Goal: Task Accomplishment & Management: Complete application form

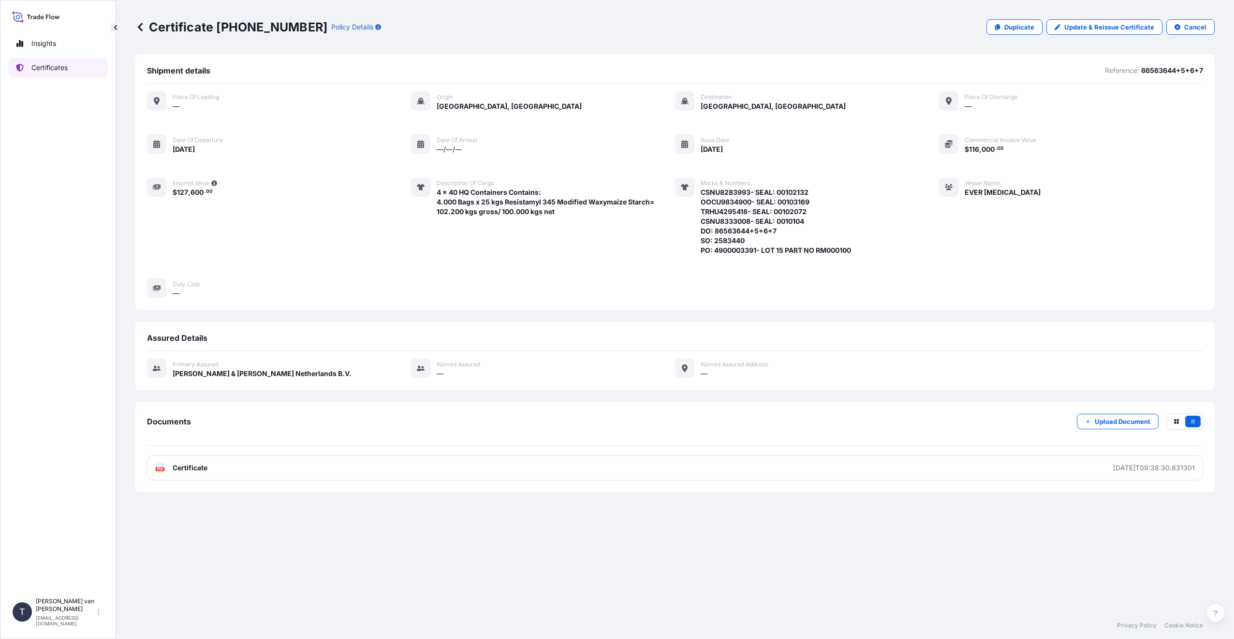
click at [74, 68] on link "Certificates" at bounding box center [58, 67] width 100 height 19
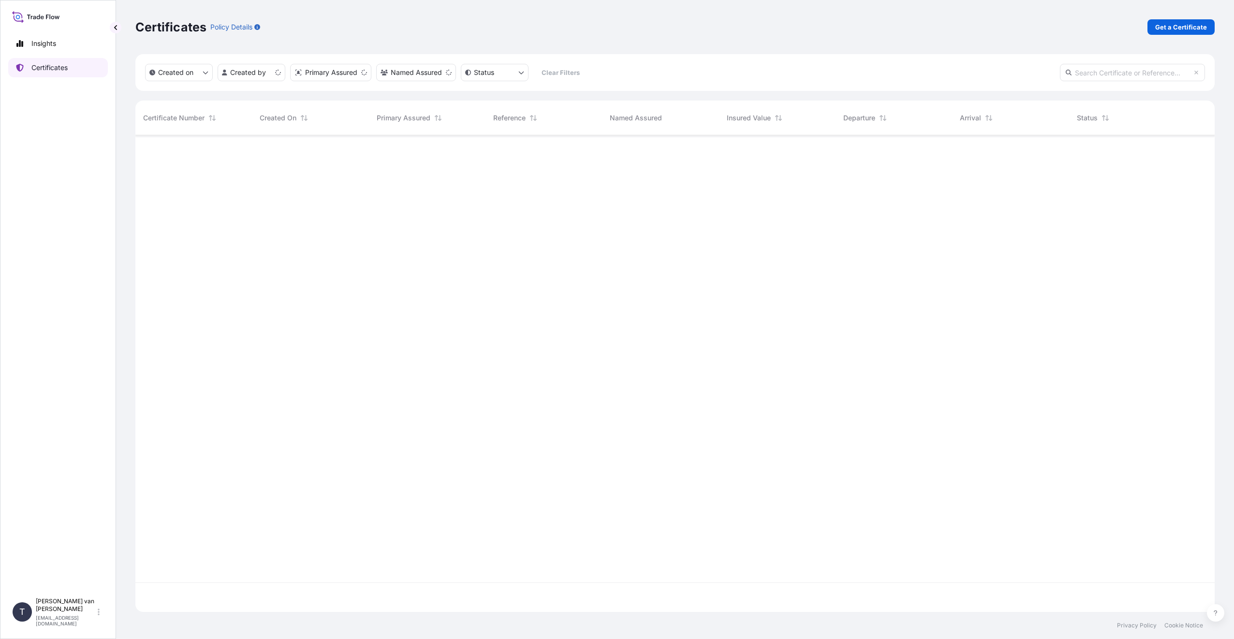
scroll to position [475, 1072]
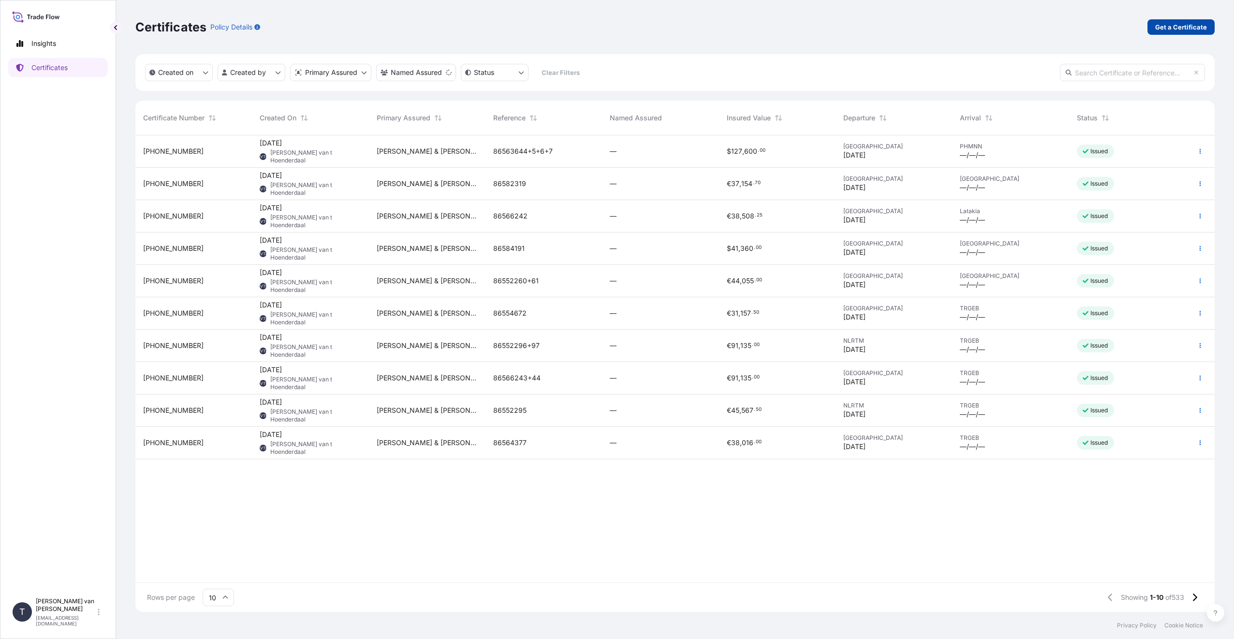
click at [1176, 28] on p "Get a Certificate" at bounding box center [1181, 27] width 52 height 10
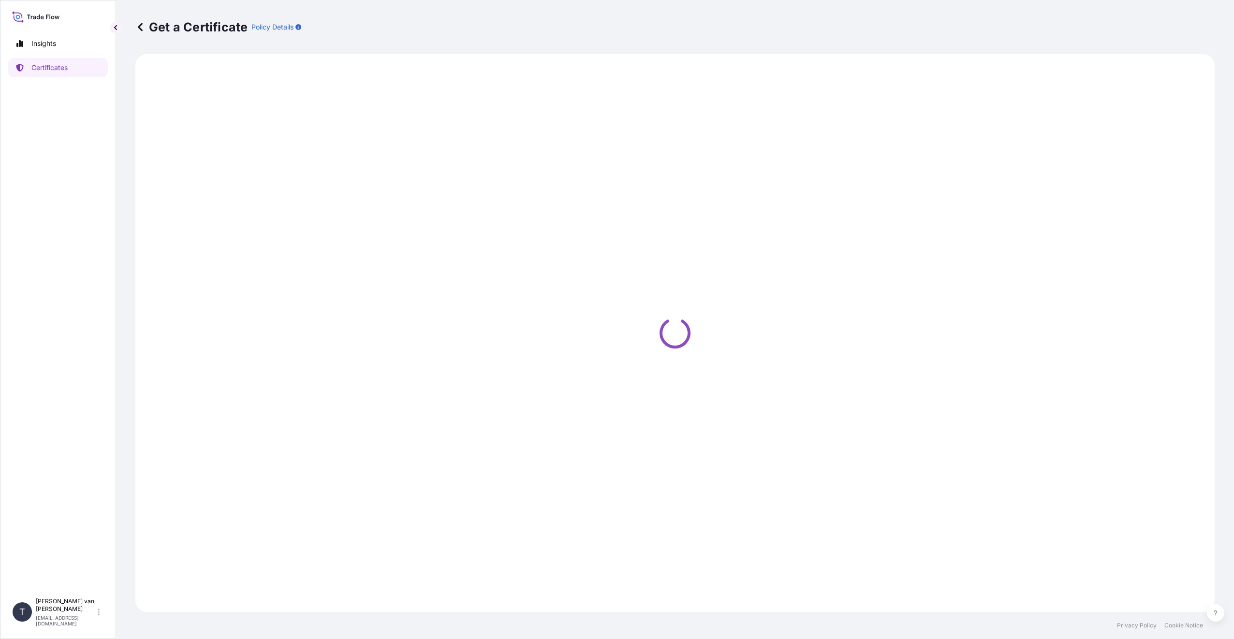
select select "Sea"
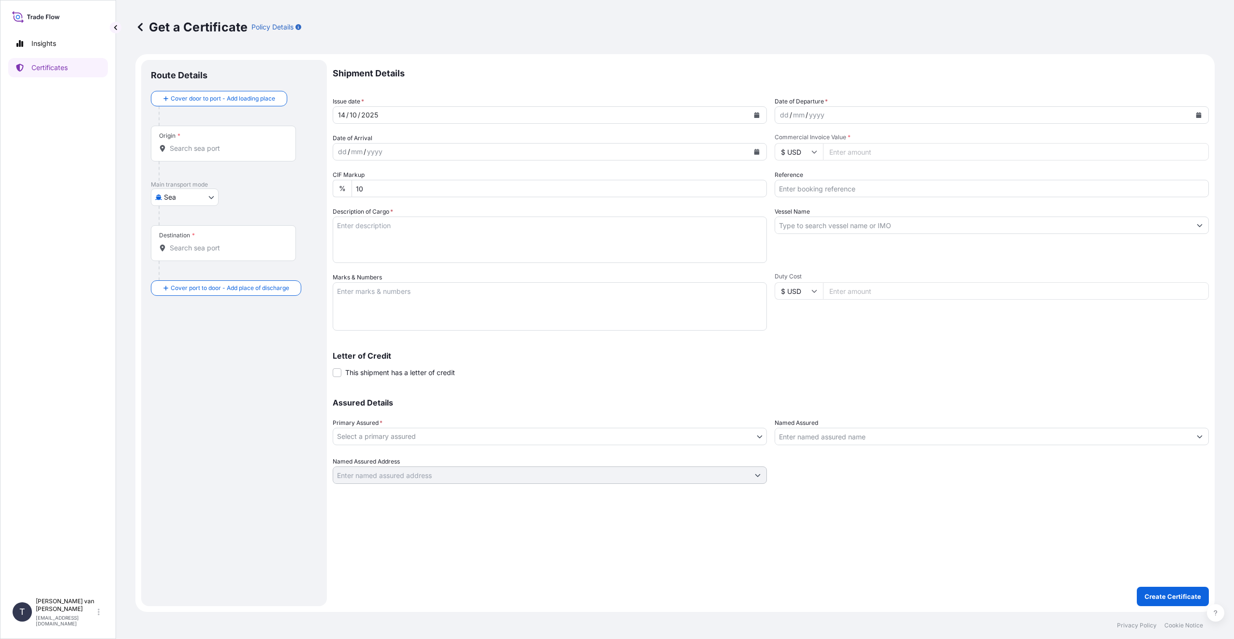
click at [474, 559] on div "Shipment Details Issue date * 14 / 10 / 2025 Date of Departure * dd / mm / yyyy…" at bounding box center [771, 333] width 876 height 546
click at [259, 156] on div "Origin *" at bounding box center [223, 144] width 145 height 36
click at [259, 153] on input "Origin *" at bounding box center [227, 149] width 114 height 10
click at [251, 151] on input "Origin *" at bounding box center [227, 149] width 114 height 10
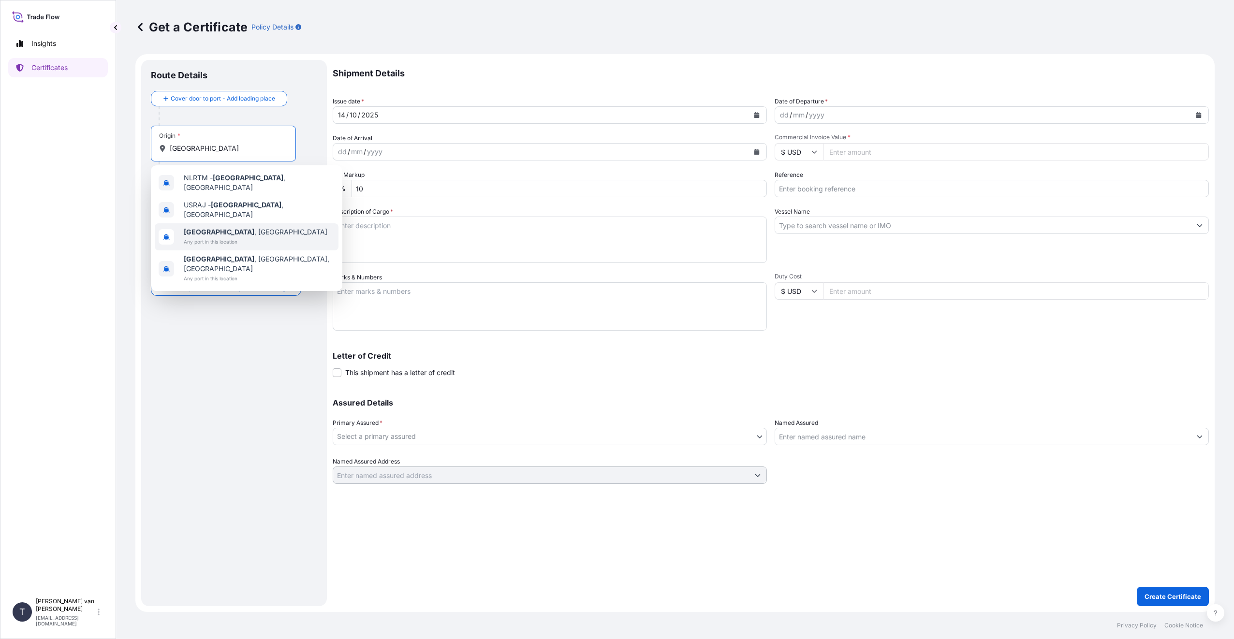
click at [238, 237] on span "Any port in this location" at bounding box center [256, 242] width 144 height 10
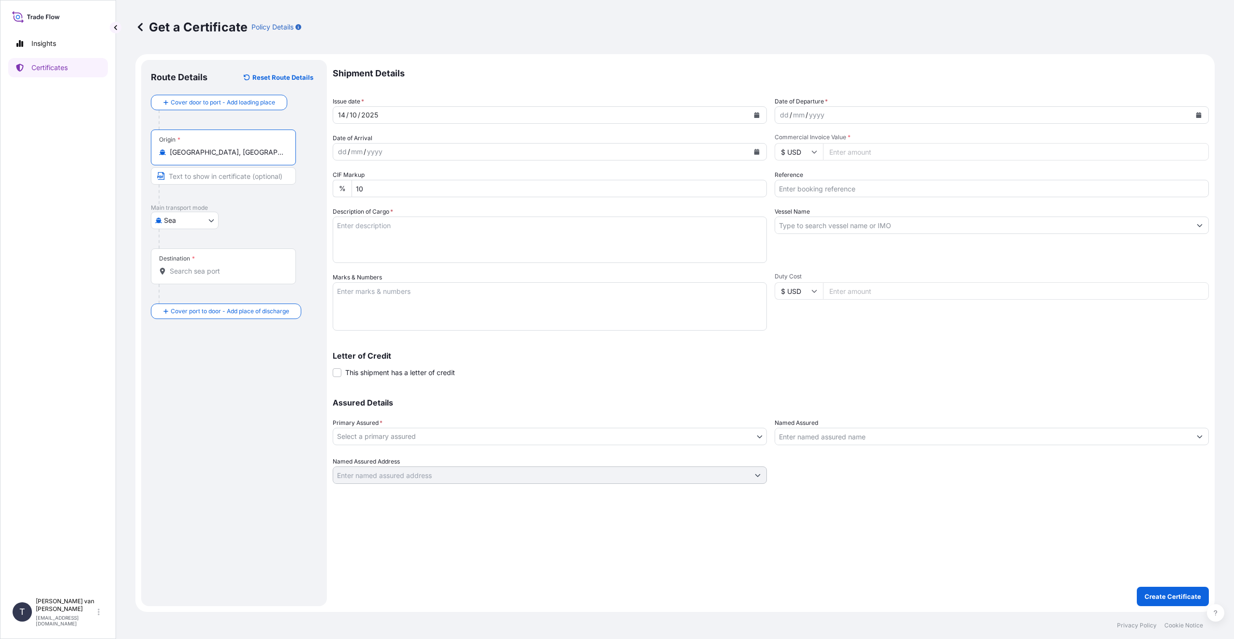
type input "[GEOGRAPHIC_DATA], [GEOGRAPHIC_DATA]"
click at [245, 275] on input "Destination *" at bounding box center [227, 271] width 114 height 10
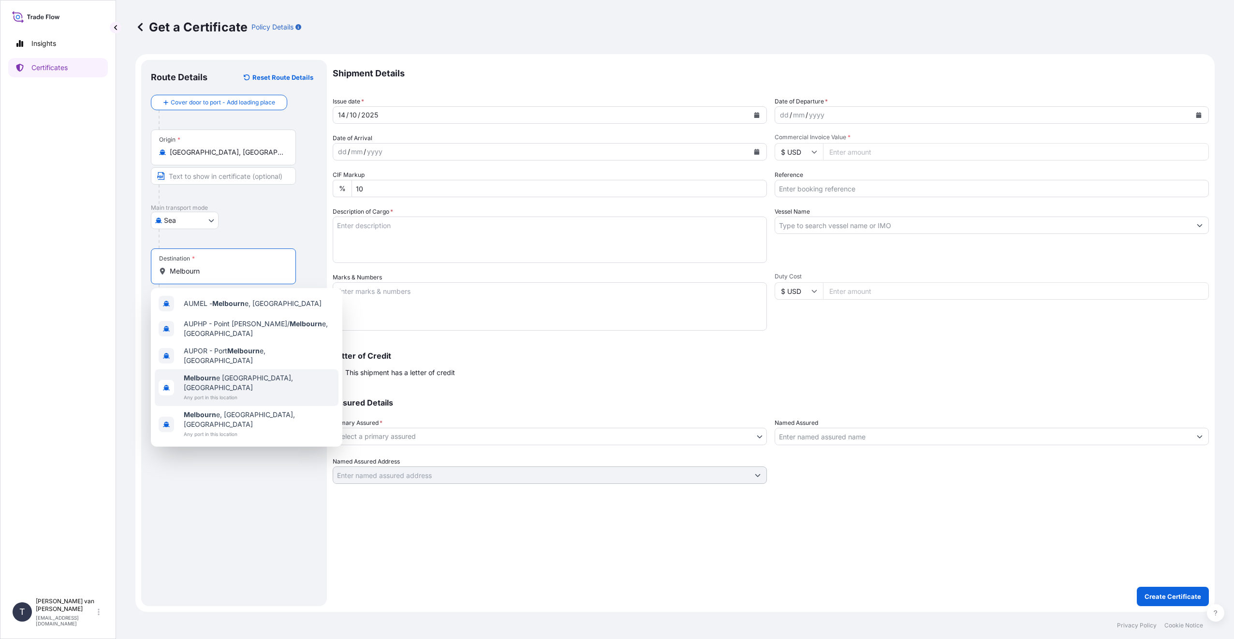
click at [231, 393] on span "Any port in this location" at bounding box center [259, 398] width 151 height 10
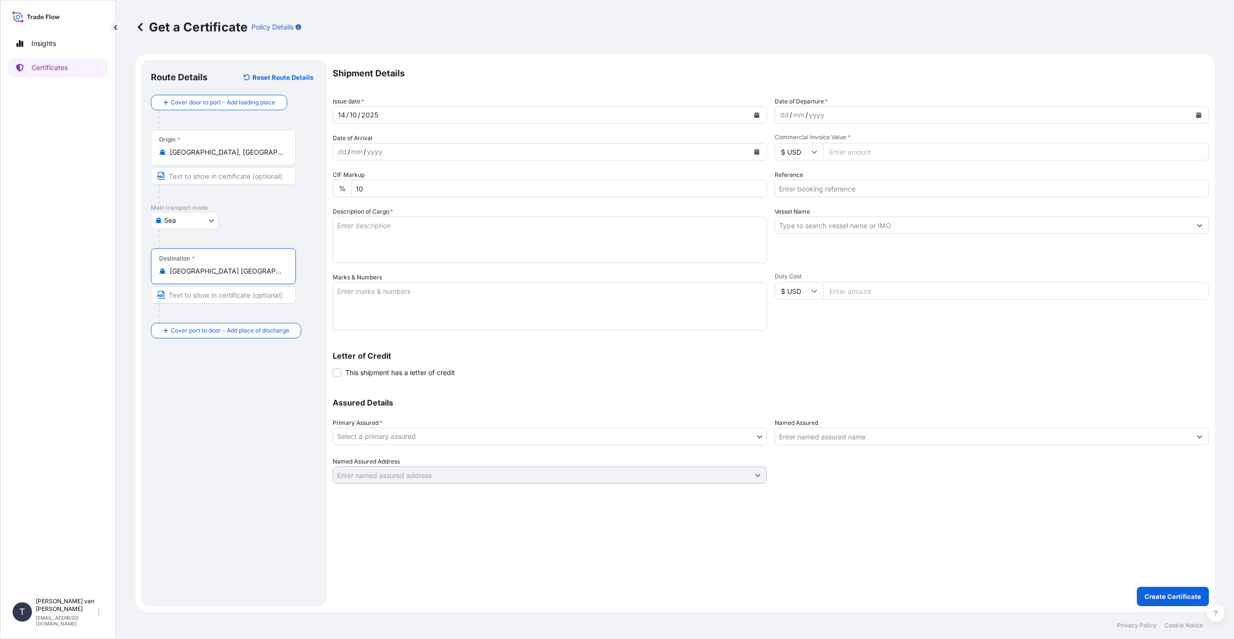
type input "[GEOGRAPHIC_DATA] [GEOGRAPHIC_DATA], [GEOGRAPHIC_DATA]"
click at [231, 381] on div "Route Details Reset Route Details Cover door to port - Add loading place Place …" at bounding box center [234, 333] width 166 height 527
click at [1198, 117] on icon "Calendar" at bounding box center [1198, 115] width 5 height 6
click at [795, 145] on icon "Previous" at bounding box center [795, 143] width 3 height 5
click at [904, 229] on div "28" at bounding box center [901, 233] width 17 height 17
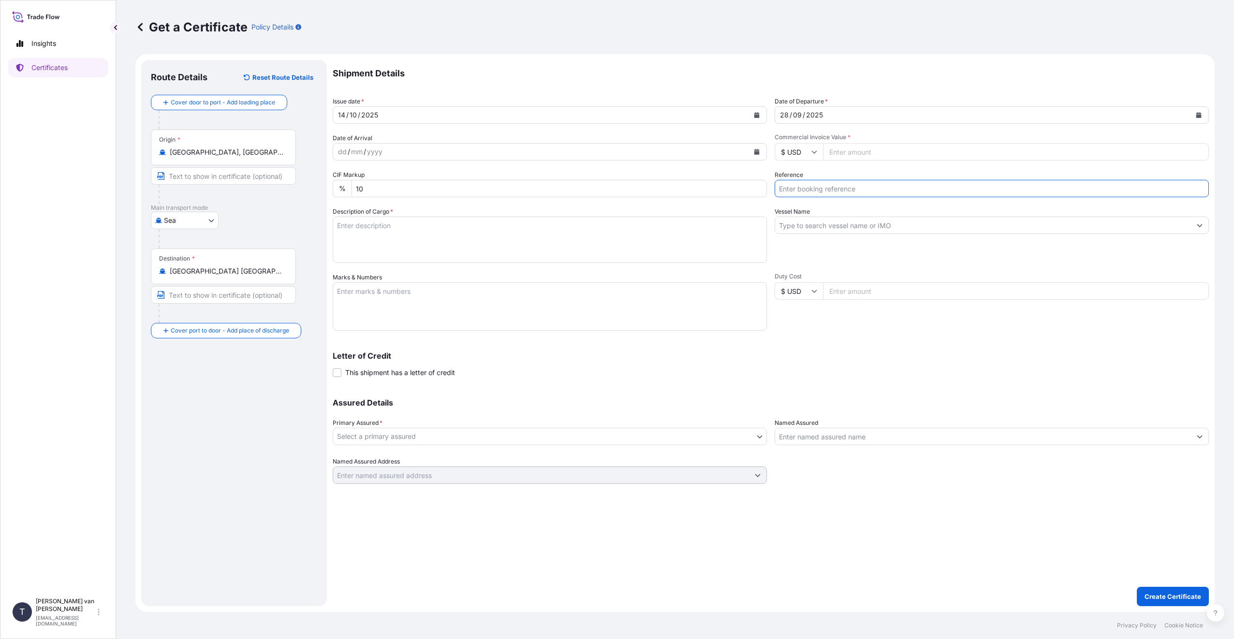
click at [884, 188] on input "Reference" at bounding box center [992, 188] width 434 height 17
type input "86572488"
click at [594, 328] on textarea "Marks & Numbers" at bounding box center [550, 306] width 434 height 48
click at [557, 233] on textarea "Description of Cargo *" at bounding box center [550, 240] width 434 height 46
click at [981, 391] on div "Assured Details Primary Assured * Select a primary assured Tate & Lyle Netherla…" at bounding box center [771, 435] width 876 height 97
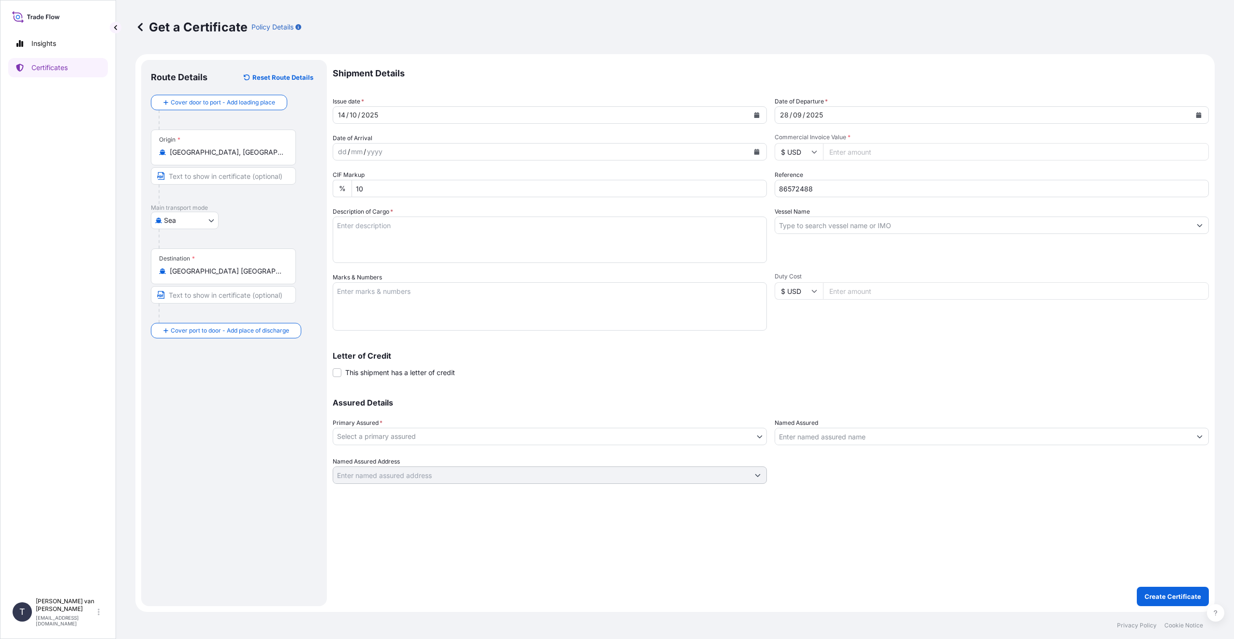
click at [879, 224] on input "Vessel Name" at bounding box center [983, 225] width 416 height 17
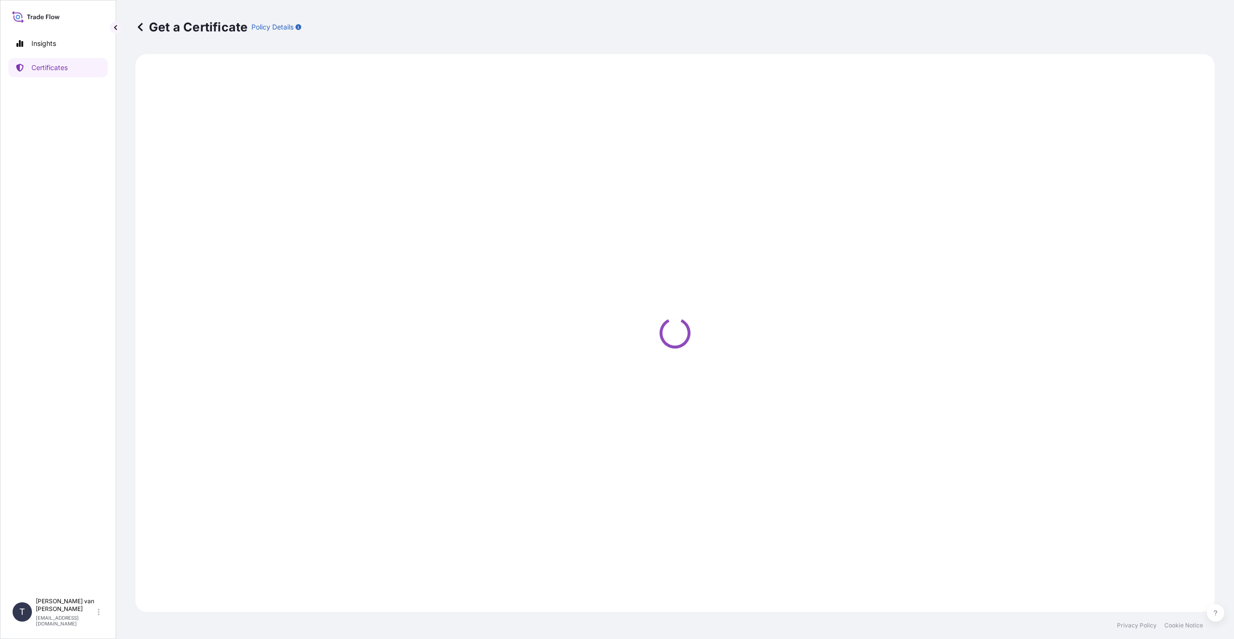
select select "Sea"
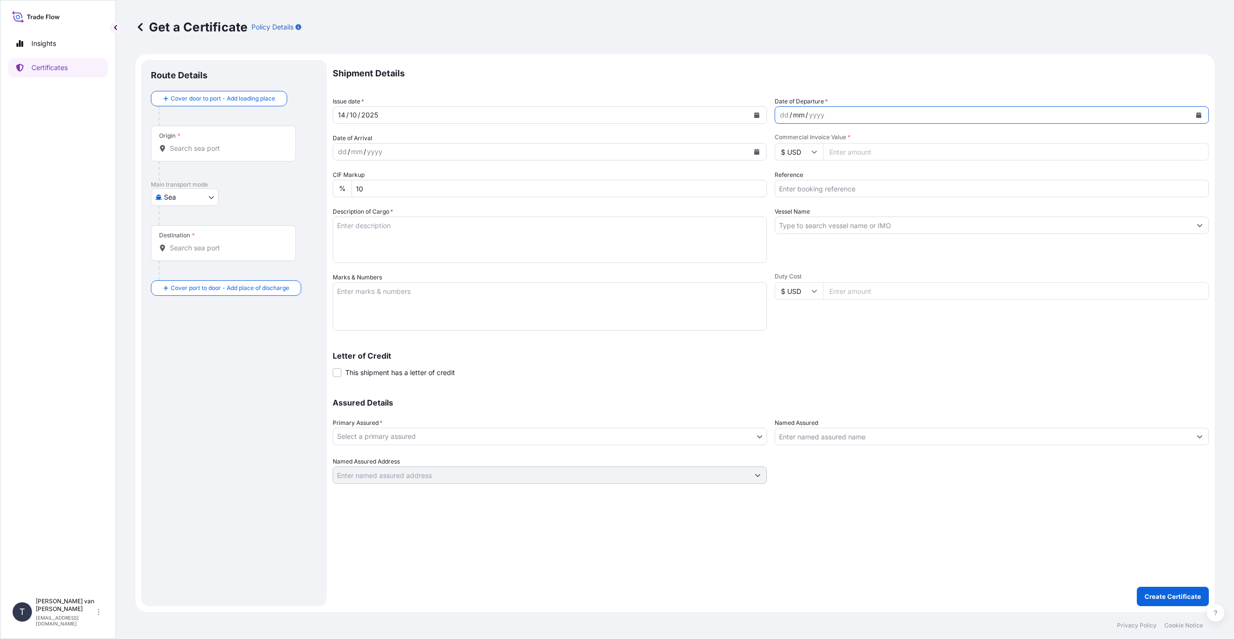
click at [805, 119] on div "mm" at bounding box center [799, 115] width 14 height 12
click at [1199, 117] on icon "Calendar" at bounding box center [1198, 115] width 5 height 6
click at [793, 145] on icon "Previous" at bounding box center [795, 143] width 6 height 6
click at [900, 233] on div "28" at bounding box center [901, 233] width 17 height 17
click at [844, 190] on input "Reference" at bounding box center [992, 188] width 434 height 17
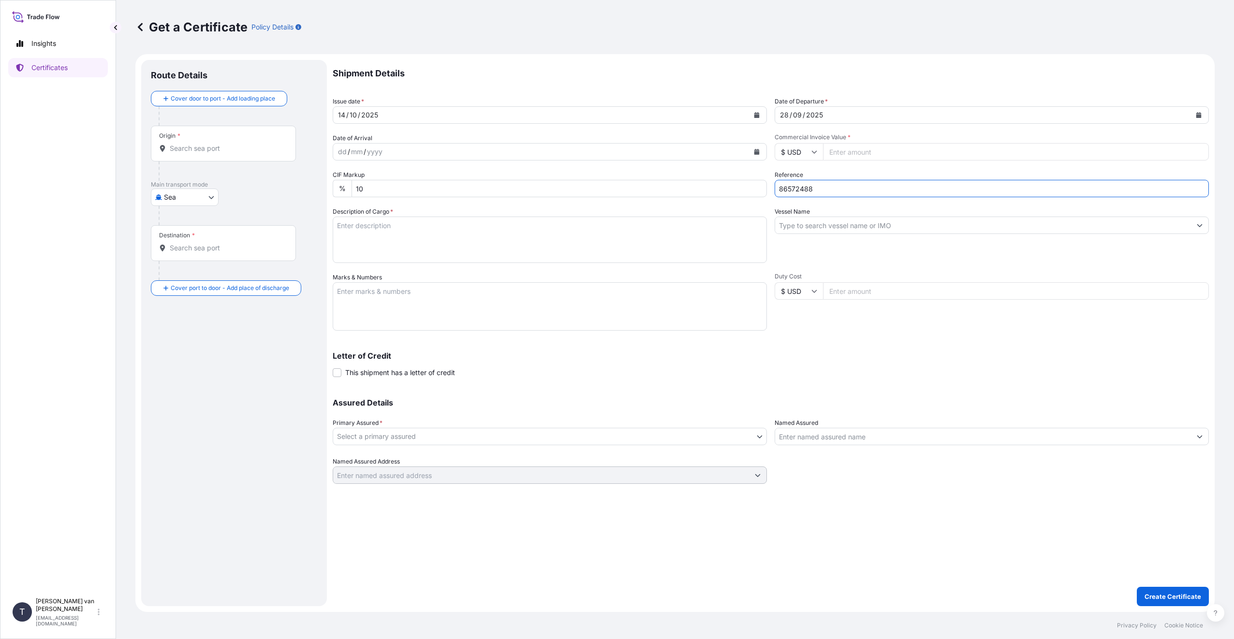
type input "86572488"
click at [862, 149] on input "Commercial Invoice Value *" at bounding box center [1016, 151] width 386 height 17
click at [856, 192] on input "86572488" at bounding box center [992, 188] width 434 height 17
click at [849, 226] on input "Vessel Name" at bounding box center [983, 225] width 416 height 17
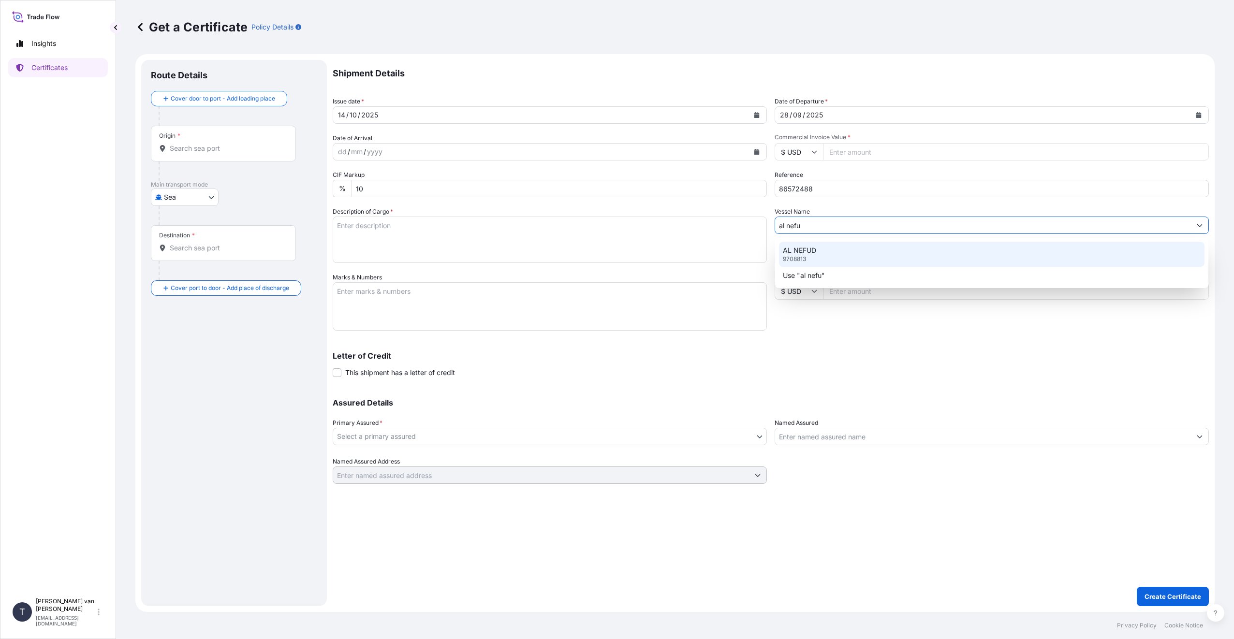
click at [798, 249] on p "AL NEFUD" at bounding box center [799, 251] width 33 height 10
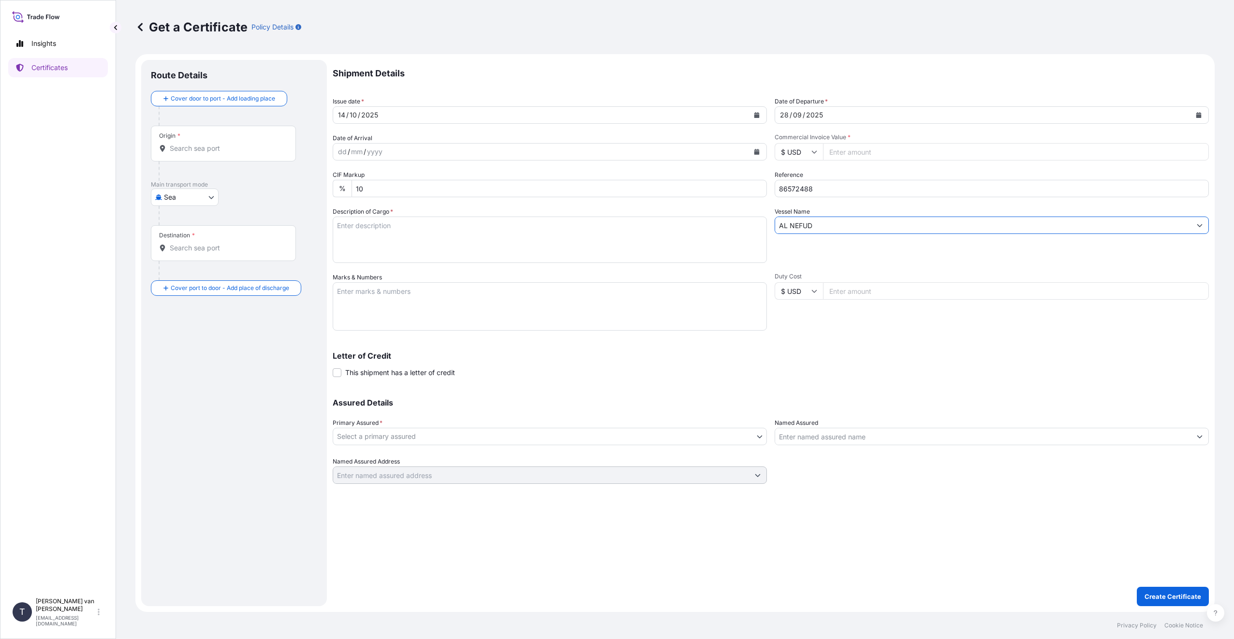
type input "AL NEFUD"
click at [816, 147] on input "$ USD" at bounding box center [799, 151] width 48 height 17
click at [801, 175] on div "€ EUR" at bounding box center [799, 178] width 41 height 18
type input "€ EUR"
click at [846, 154] on input "Commercial Invoice Value *" at bounding box center [1016, 151] width 386 height 17
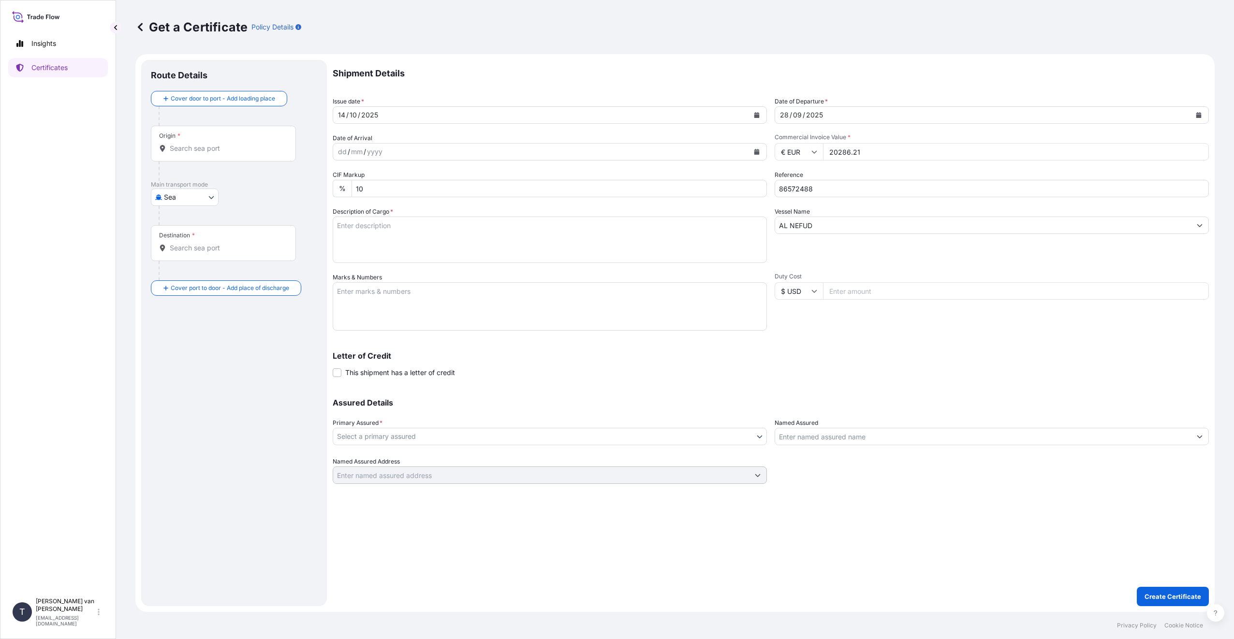
type input "20286.21"
click at [652, 310] on textarea "Marks & Numbers" at bounding box center [550, 306] width 434 height 48
click at [558, 228] on textarea "Description of Cargo *" at bounding box center [550, 240] width 434 height 46
click at [234, 147] on input "Origin *" at bounding box center [227, 149] width 114 height 10
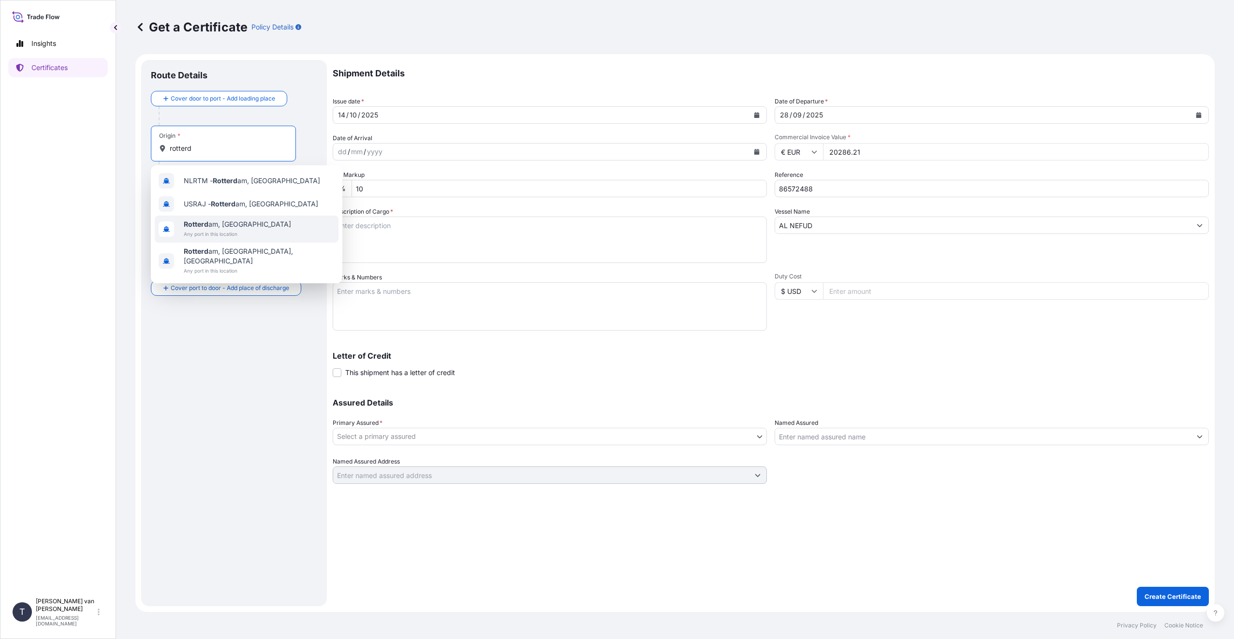
click at [207, 232] on span "Any port in this location" at bounding box center [237, 234] width 107 height 10
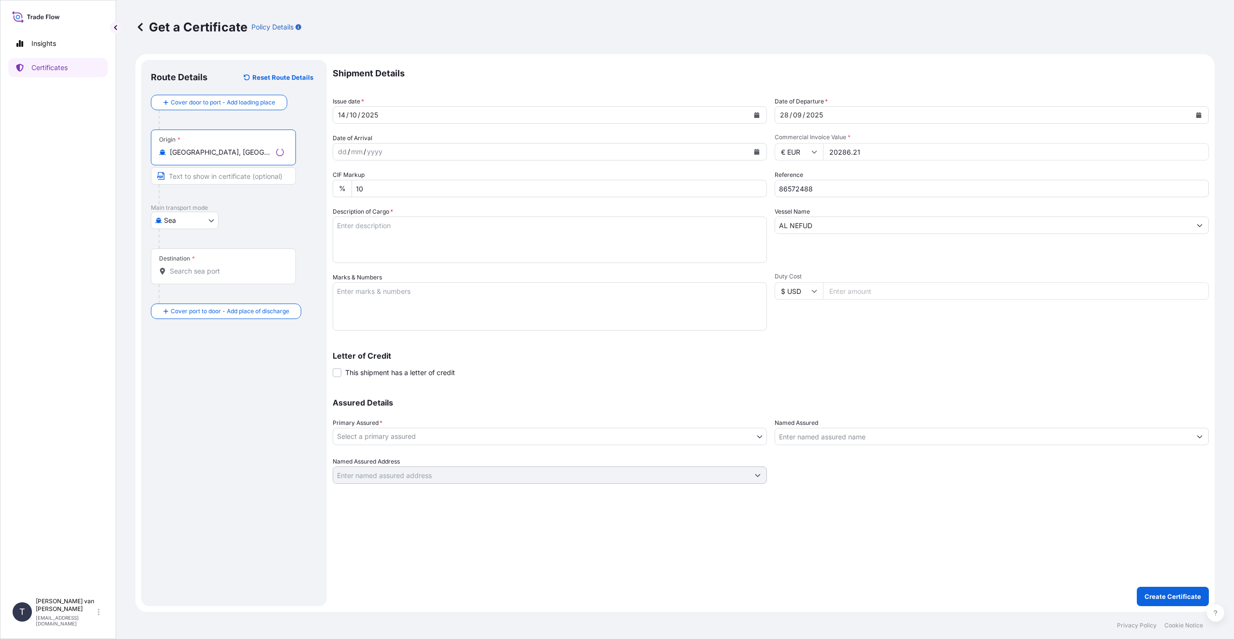
type input "[GEOGRAPHIC_DATA], [GEOGRAPHIC_DATA]"
click at [206, 263] on div "Destination *" at bounding box center [223, 267] width 145 height 36
click at [206, 266] on input "Destination *" at bounding box center [227, 271] width 114 height 10
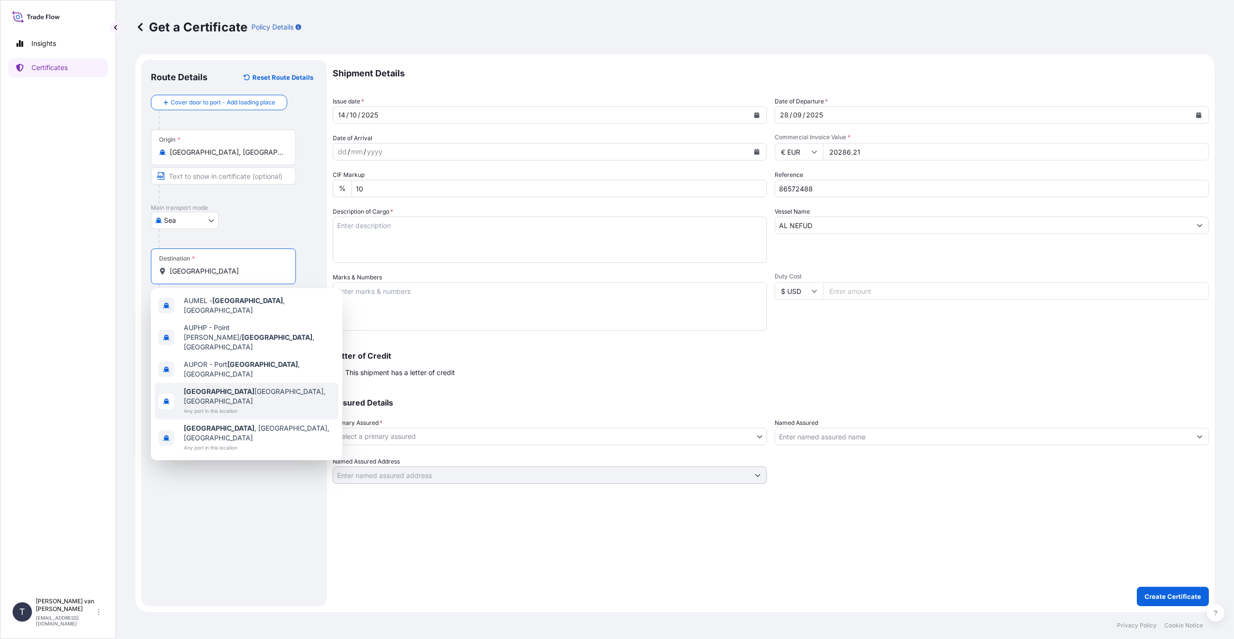
click at [222, 406] on span "Any port in this location" at bounding box center [259, 411] width 151 height 10
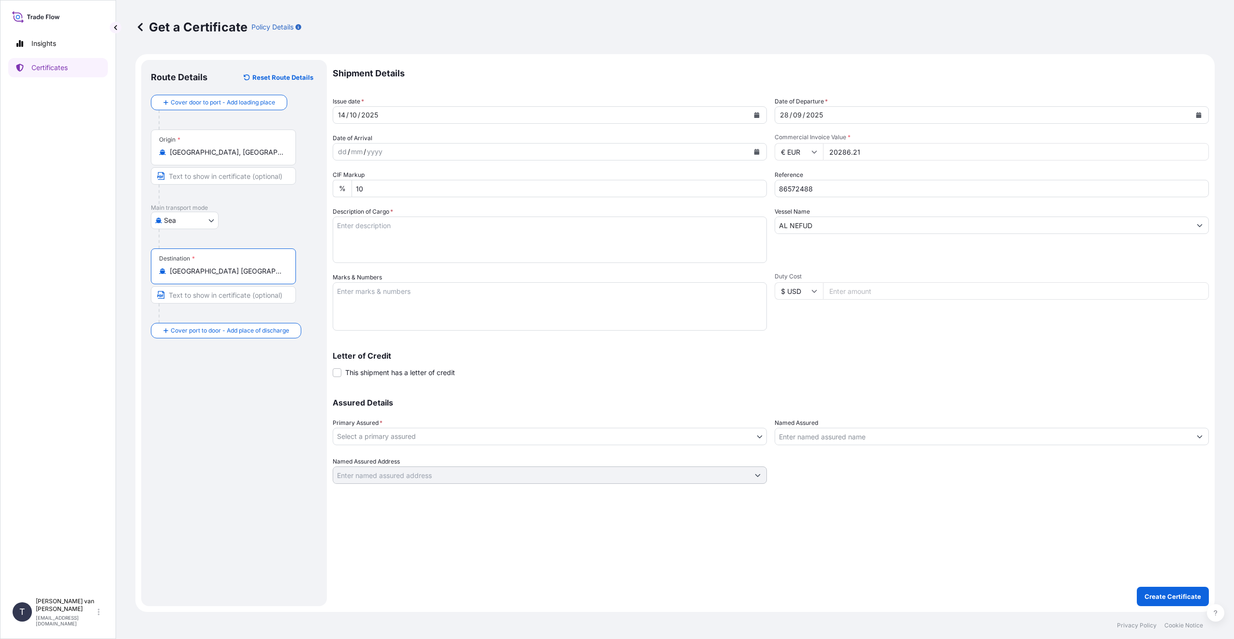
type input "[GEOGRAPHIC_DATA] [GEOGRAPHIC_DATA], [GEOGRAPHIC_DATA]"
click at [489, 235] on textarea "Description of Cargo *" at bounding box center [550, 240] width 434 height 46
type textarea "790 bags x 25 kgs Resistamyl 371- Modified Waxymaize Starch= 19.750 kgs net/ 19…"
click at [523, 304] on textarea "Marks & Numbers" at bounding box center [550, 306] width 434 height 48
type textarea "TEMU1907619- SEAL: 00102052 DO: 86572488 PO: 4400626905"
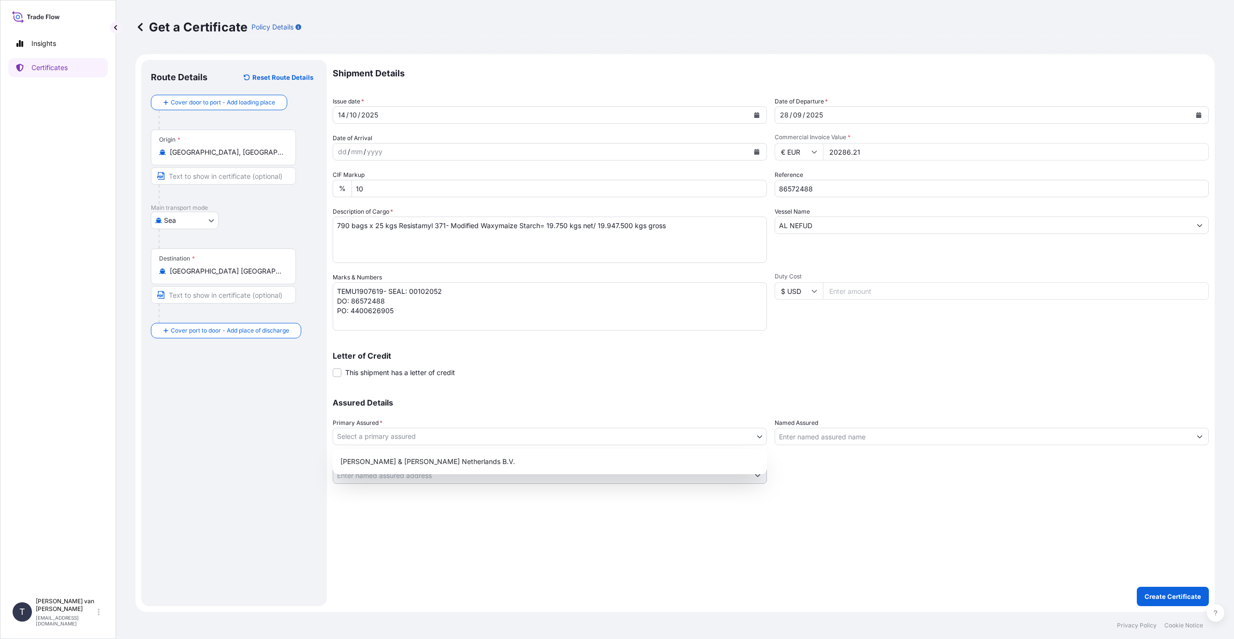
click at [757, 440] on body "Insights Certificates T [PERSON_NAME] van t Hoenderdaal [EMAIL_ADDRESS][DOMAIN_…" at bounding box center [617, 319] width 1234 height 639
click at [437, 457] on div "[PERSON_NAME] & [PERSON_NAME] Netherlands B.V." at bounding box center [550, 461] width 427 height 17
select select "31666"
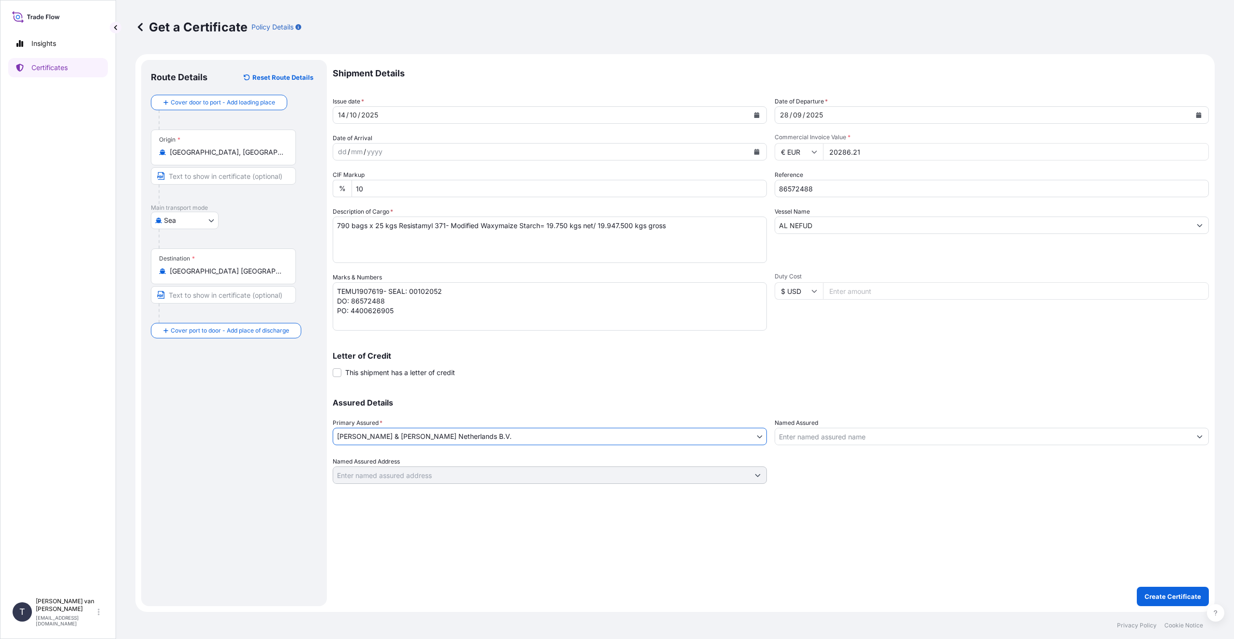
click at [545, 391] on div "Assured Details Primary Assured * [PERSON_NAME] & [PERSON_NAME] Netherlands B.V…" at bounding box center [771, 435] width 876 height 97
click at [628, 375] on div "Letter of Credit This shipment has a letter of credit Letter of credit * Letter…" at bounding box center [771, 365] width 876 height 26
click at [615, 246] on textarea "790 bags x 25 kgs Resistamyl 371- Modified Waxymaize Starch= 19.750 kgs net/ 19…" at bounding box center [550, 240] width 434 height 46
click at [604, 189] on input "10" at bounding box center [559, 188] width 415 height 17
click at [271, 434] on div "Route Details Reset Route Details Cover door to port - Add loading place Place …" at bounding box center [234, 333] width 166 height 527
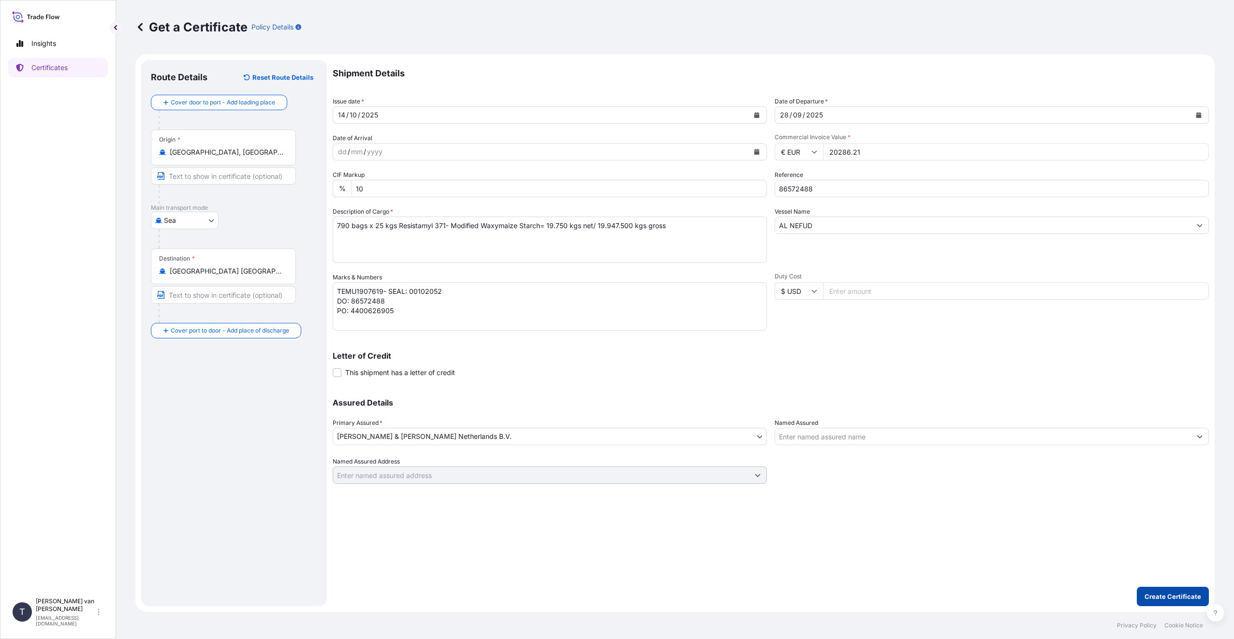
click at [1154, 599] on p "Create Certificate" at bounding box center [1173, 597] width 57 height 10
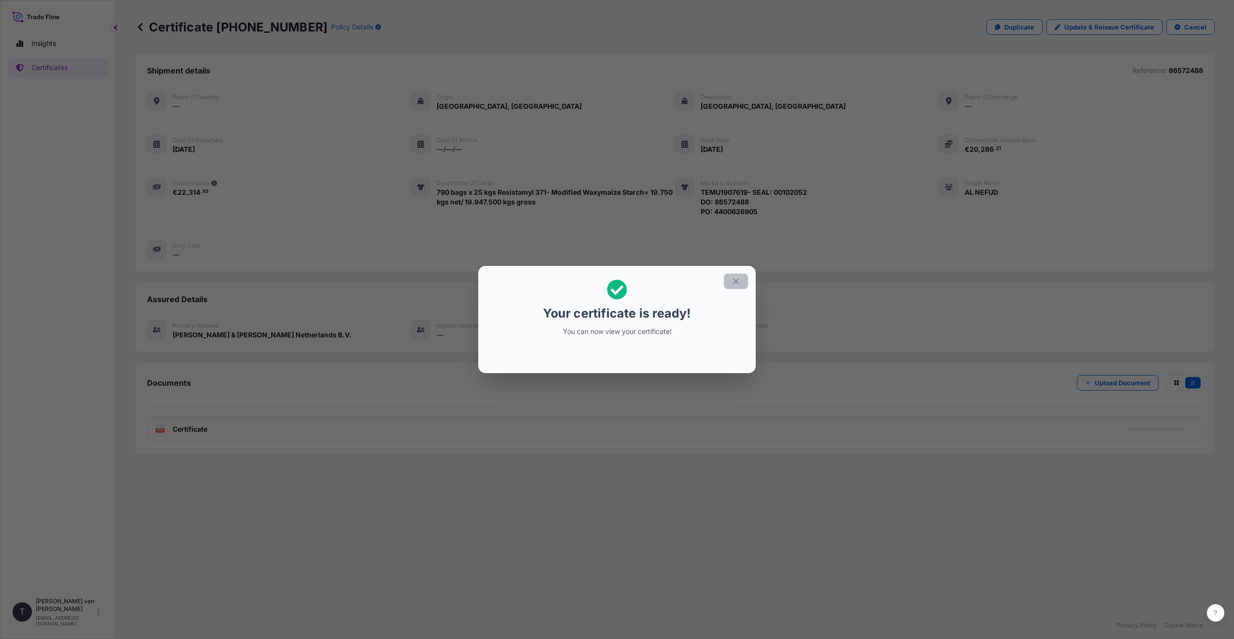
click at [734, 283] on icon "button" at bounding box center [735, 281] width 5 height 5
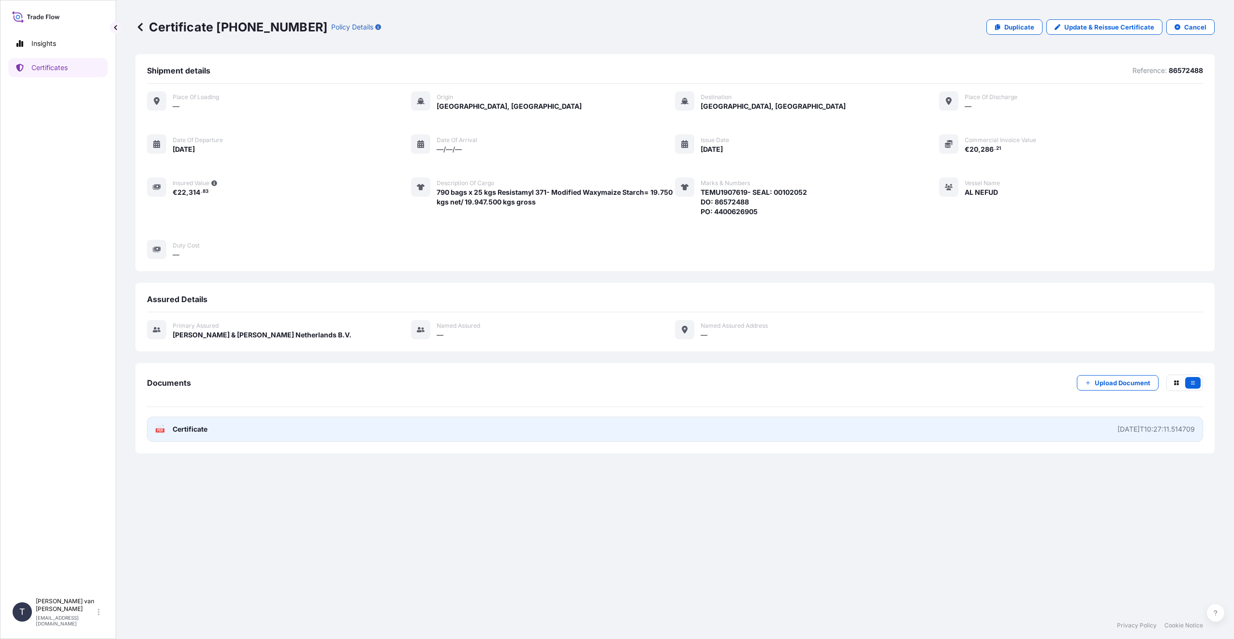
click at [192, 430] on span "Certificate" at bounding box center [190, 430] width 35 height 10
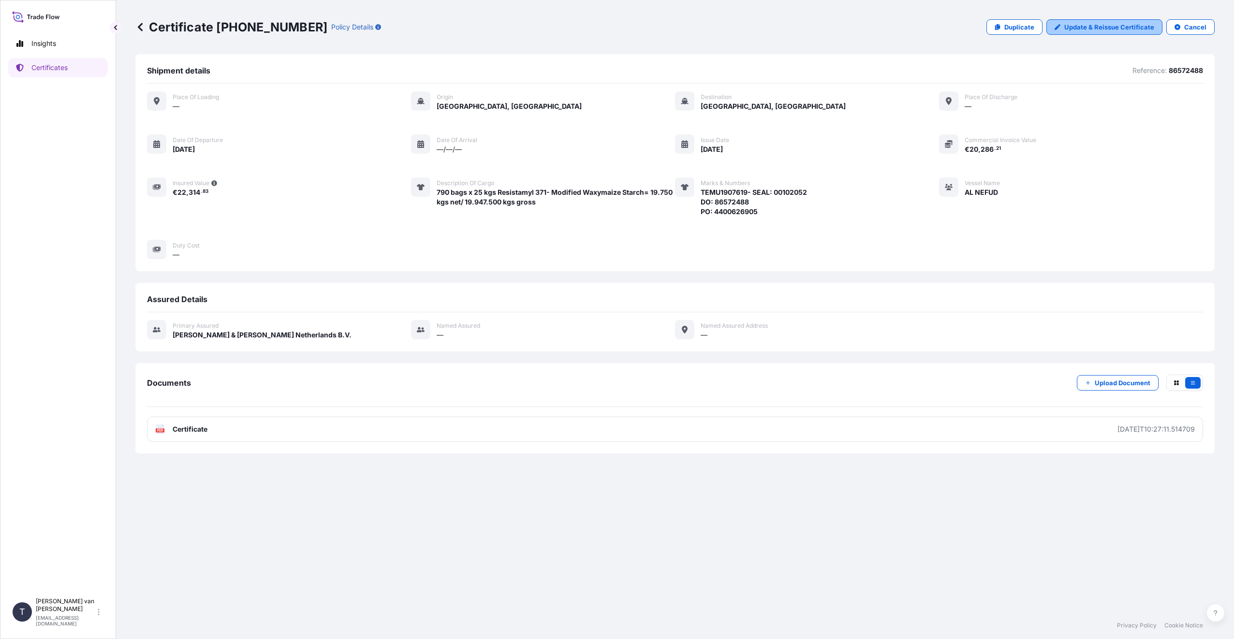
click at [1111, 31] on p "Update & Reissue Certificate" at bounding box center [1109, 27] width 90 height 10
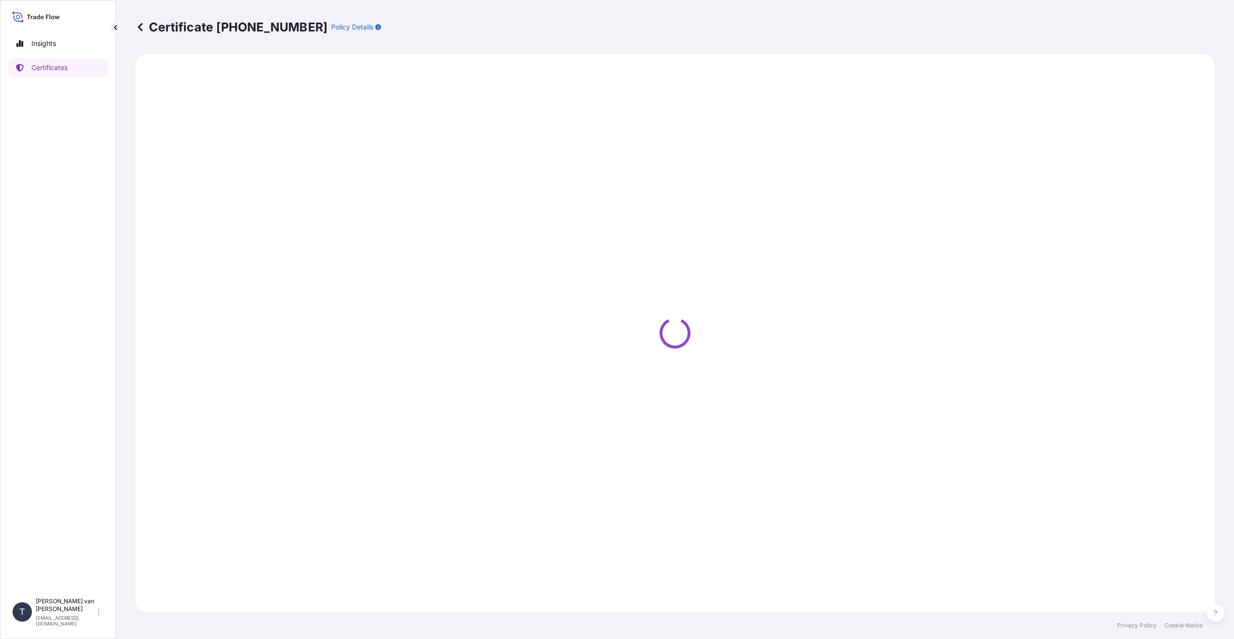
select select "Sea"
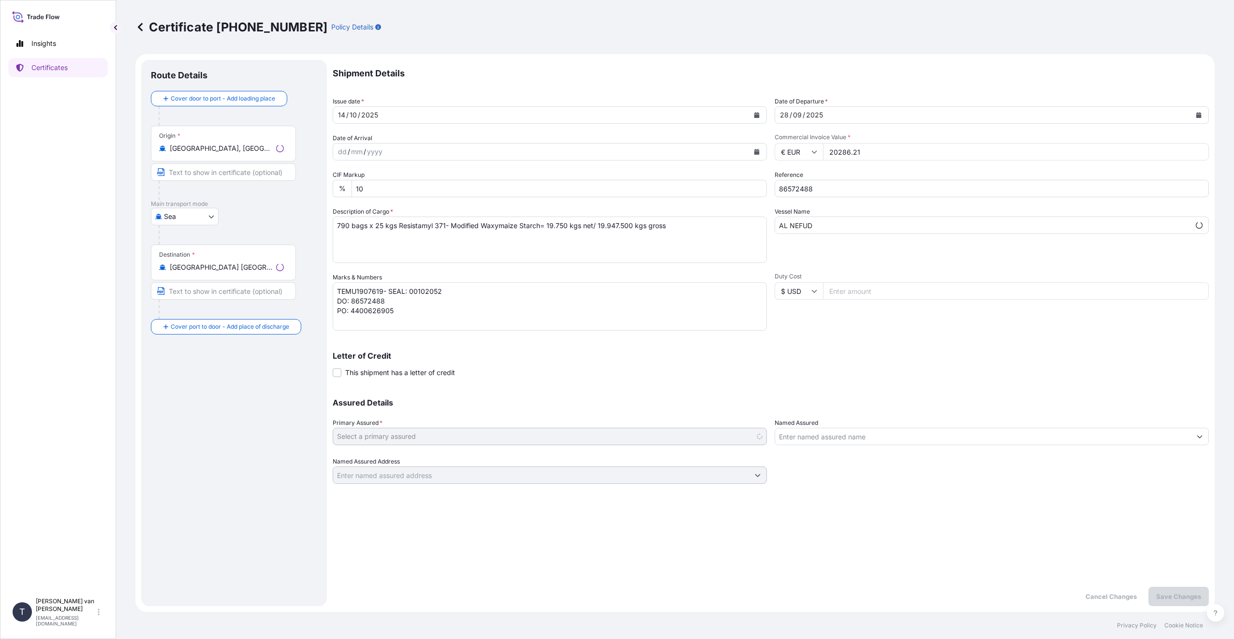
select select "31666"
click at [337, 221] on textarea "790 bags x 25 kgs Resistamyl 371- Modified Waxymaize Starch= 19.750 kgs net/ 19…" at bounding box center [550, 240] width 434 height 46
click at [338, 223] on textarea "790 bags x 25 kgs Resistamyl 371- Modified Waxymaize Starch= 19.750 kgs net/ 19…" at bounding box center [550, 240] width 434 height 46
click at [424, 253] on textarea "790 bags x 25 kgs Resistamyl 371- Modified Waxymaize Starch= 19.750 kgs net/ 19…" at bounding box center [550, 240] width 434 height 46
type textarea "1x 20 FT Container Contains: 790 bags x 25 kgs Resistamyl 371- Modified Waxymai…"
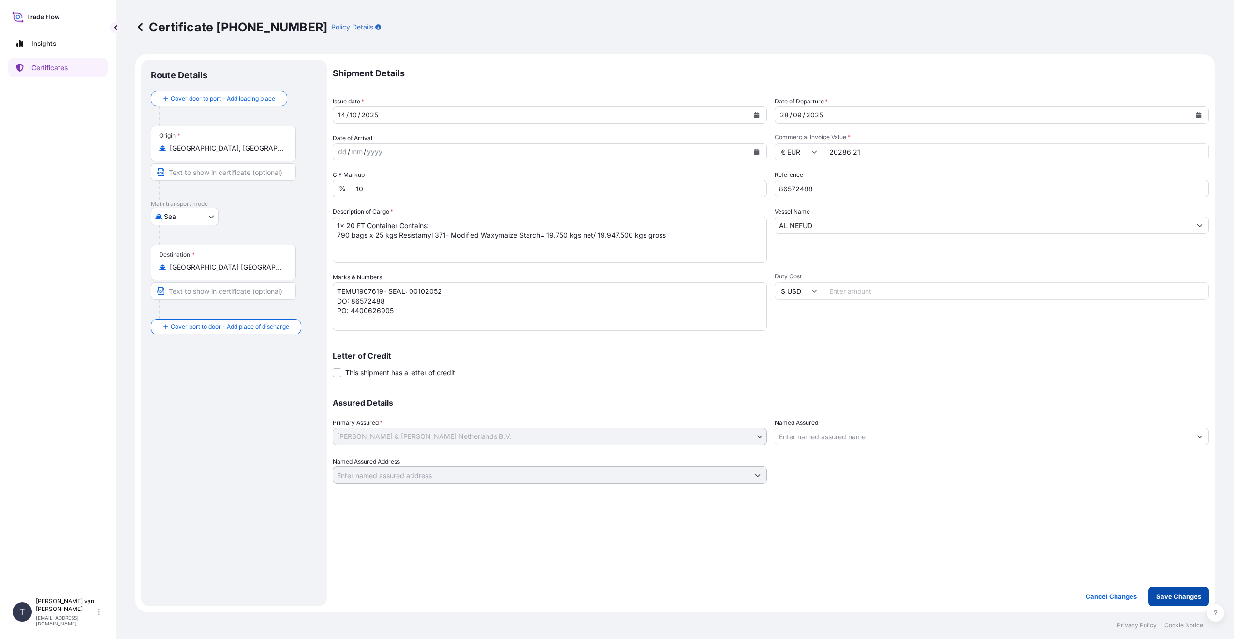
click at [1164, 602] on button "Save Changes" at bounding box center [1179, 596] width 60 height 19
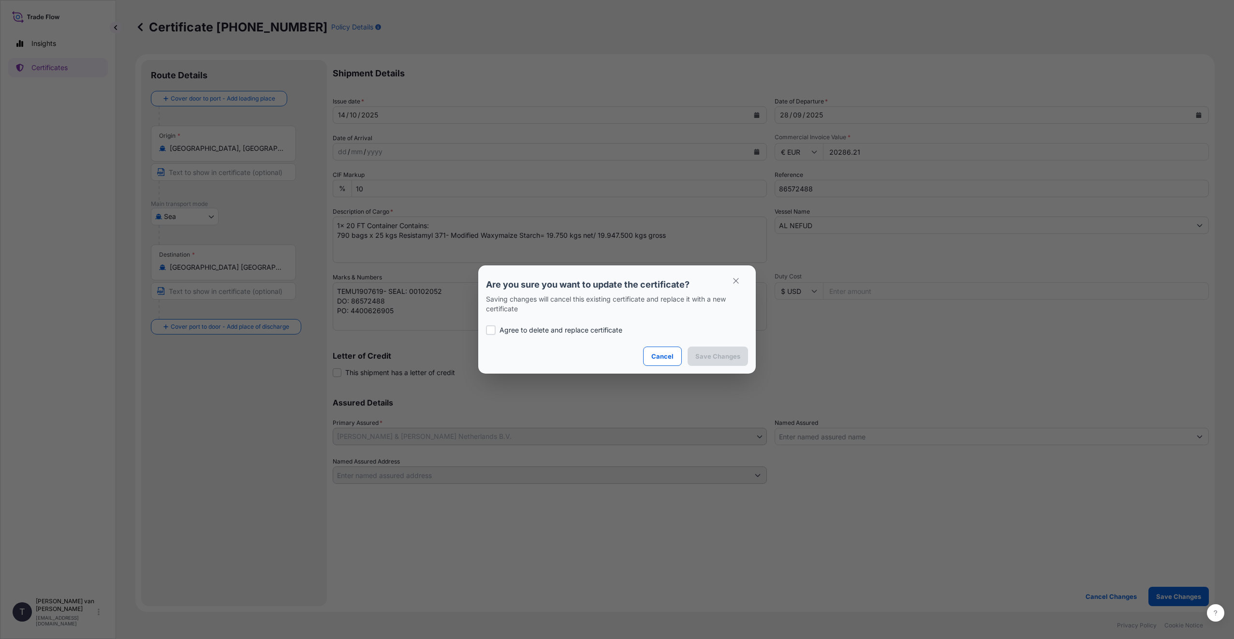
click at [492, 330] on div at bounding box center [491, 330] width 10 height 10
checkbox input "true"
click at [736, 363] on button "Save Changes" at bounding box center [718, 356] width 60 height 19
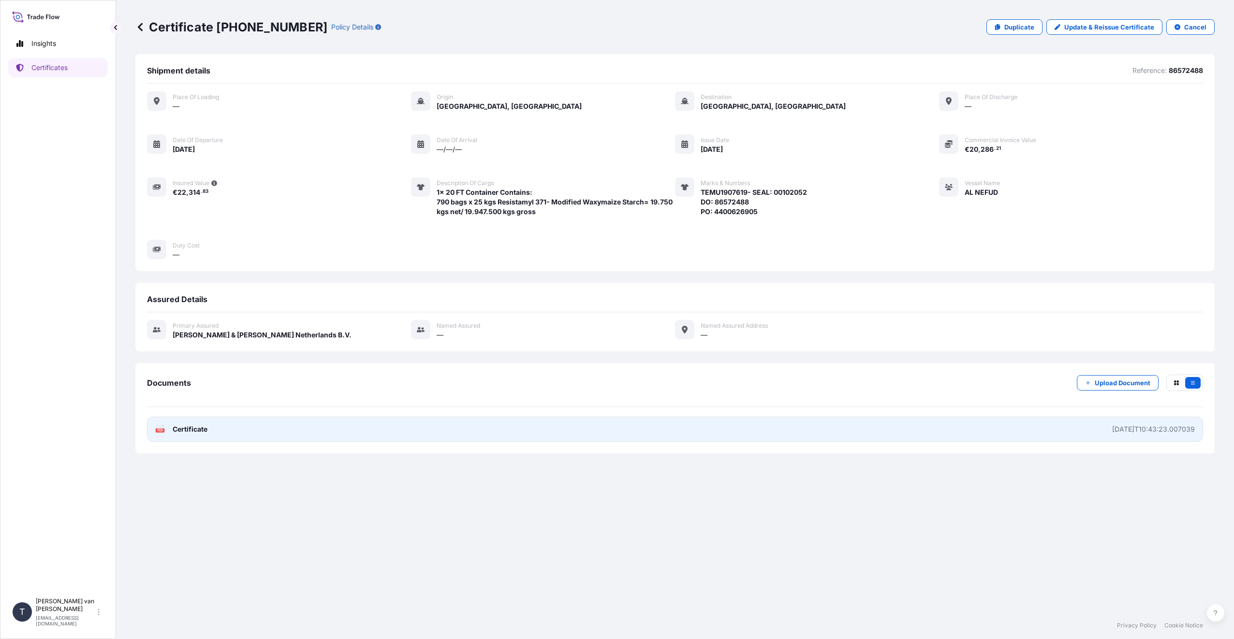
click at [188, 429] on span "Certificate" at bounding box center [190, 430] width 35 height 10
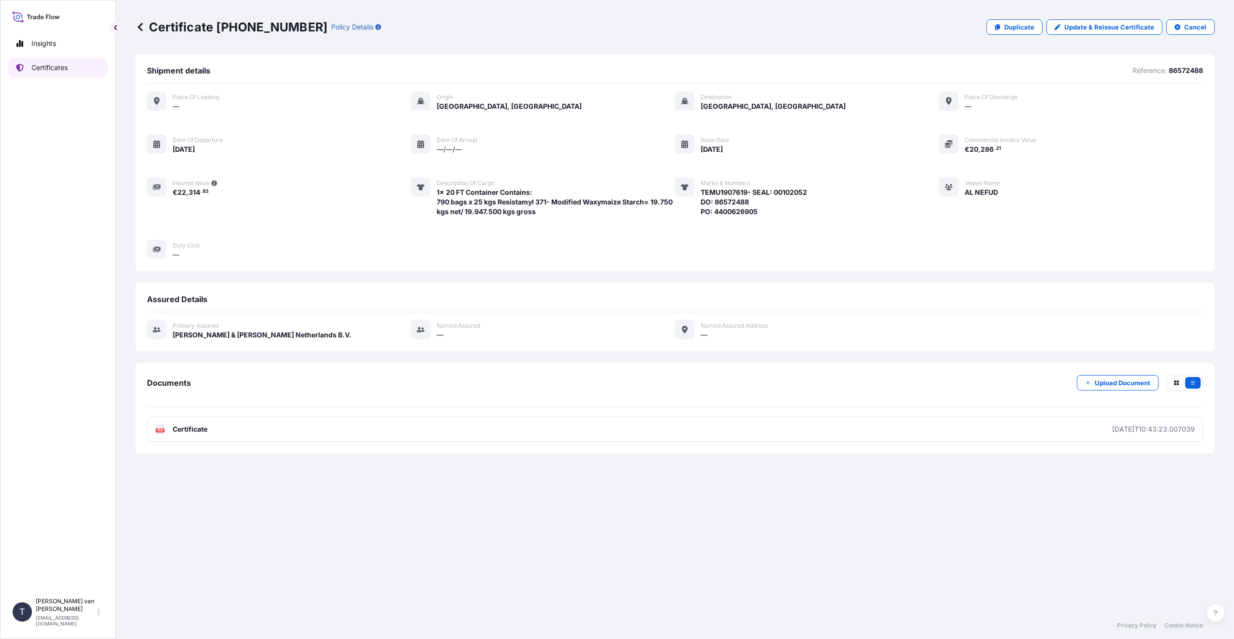
click at [63, 74] on link "Certificates" at bounding box center [58, 67] width 100 height 19
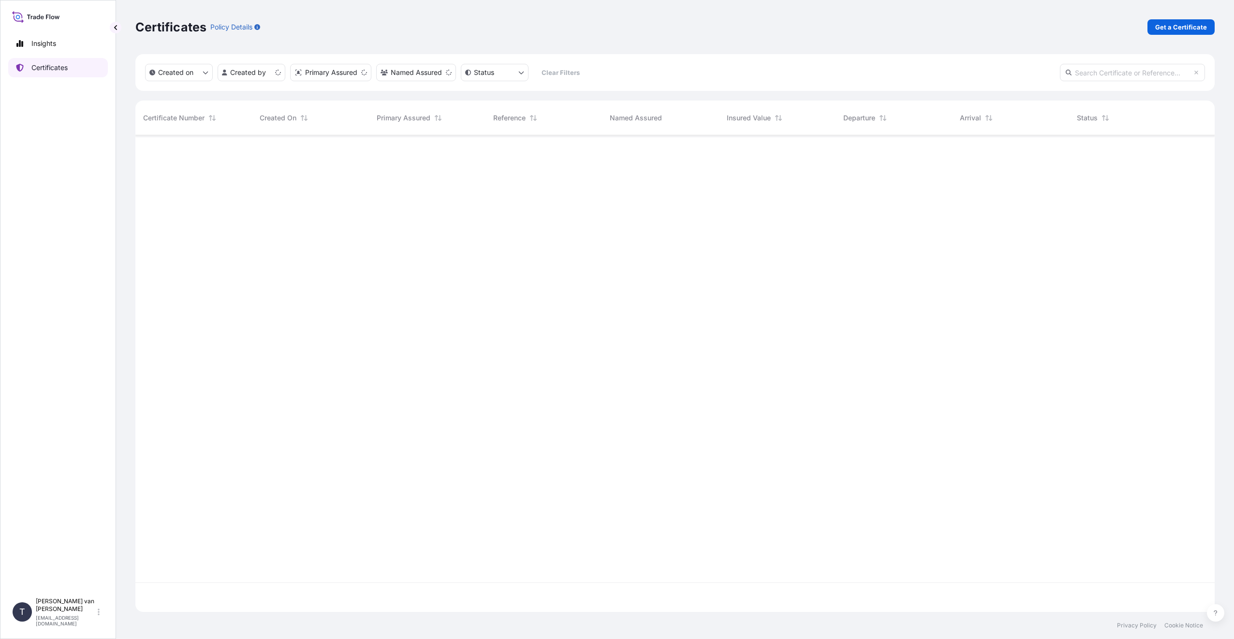
scroll to position [475, 1072]
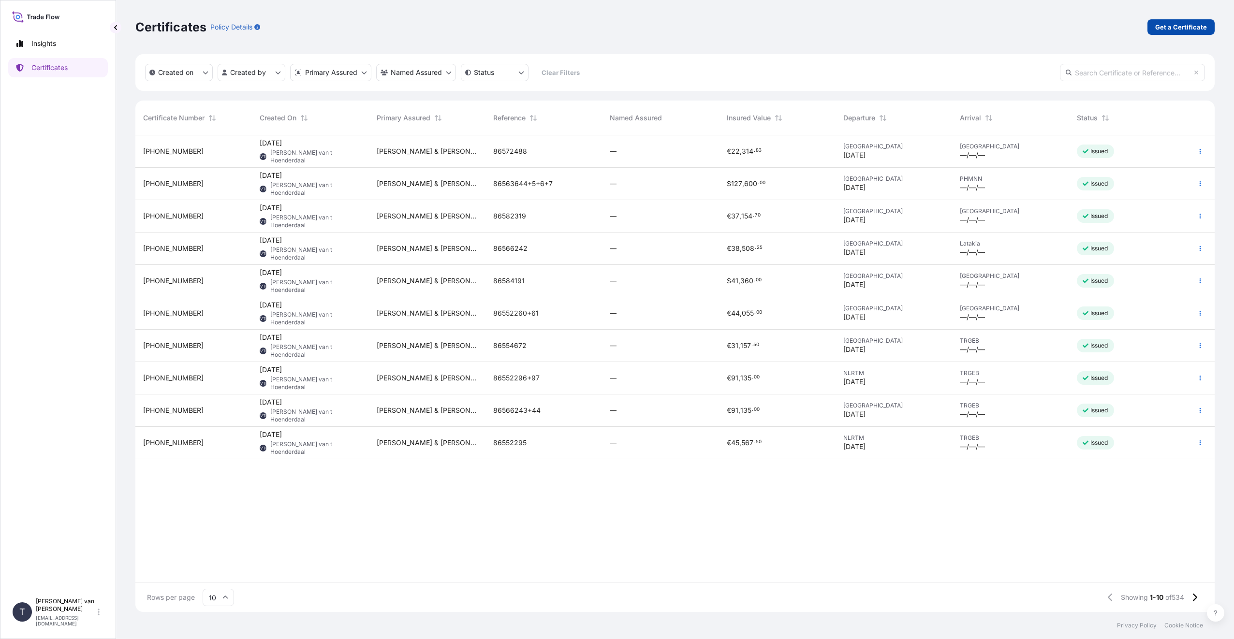
click at [1185, 29] on p "Get a Certificate" at bounding box center [1181, 27] width 52 height 10
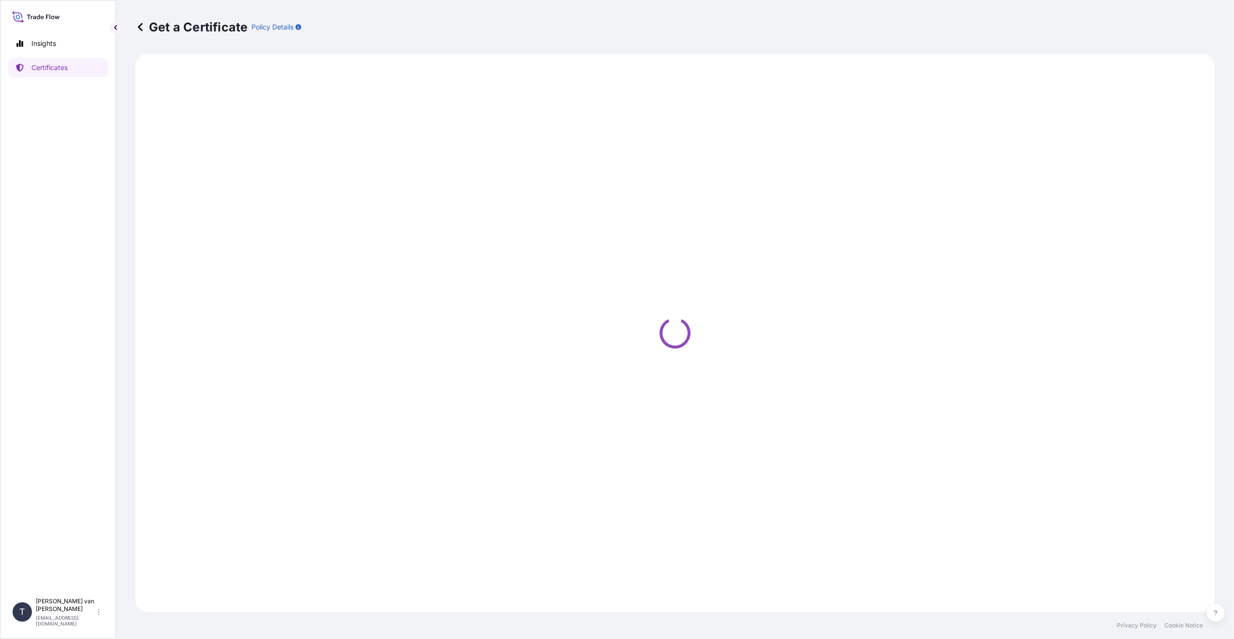
select select "Sea"
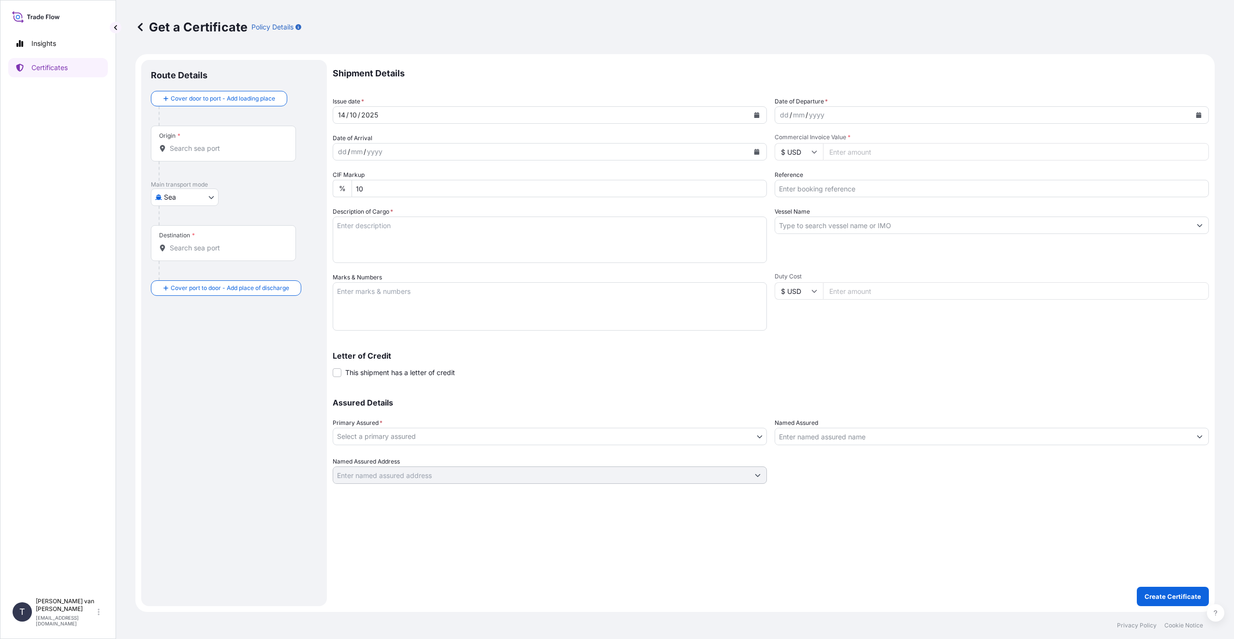
click at [1199, 114] on icon "Calendar" at bounding box center [1199, 115] width 6 height 6
click at [810, 252] on div "28" at bounding box center [809, 251] width 17 height 17
click at [1201, 114] on icon "Calendar" at bounding box center [1199, 115] width 6 height 6
click at [791, 143] on button "Previous" at bounding box center [794, 142] width 21 height 15
click at [900, 231] on div "28" at bounding box center [901, 233] width 17 height 17
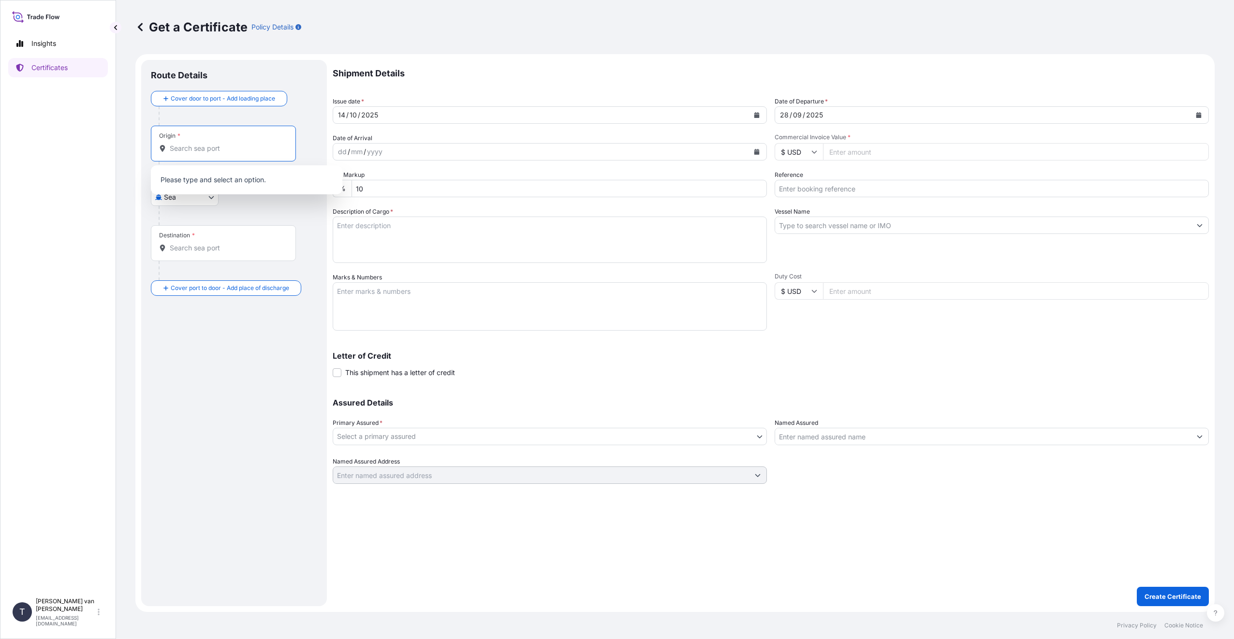
click at [273, 149] on input "Origin *" at bounding box center [227, 149] width 114 height 10
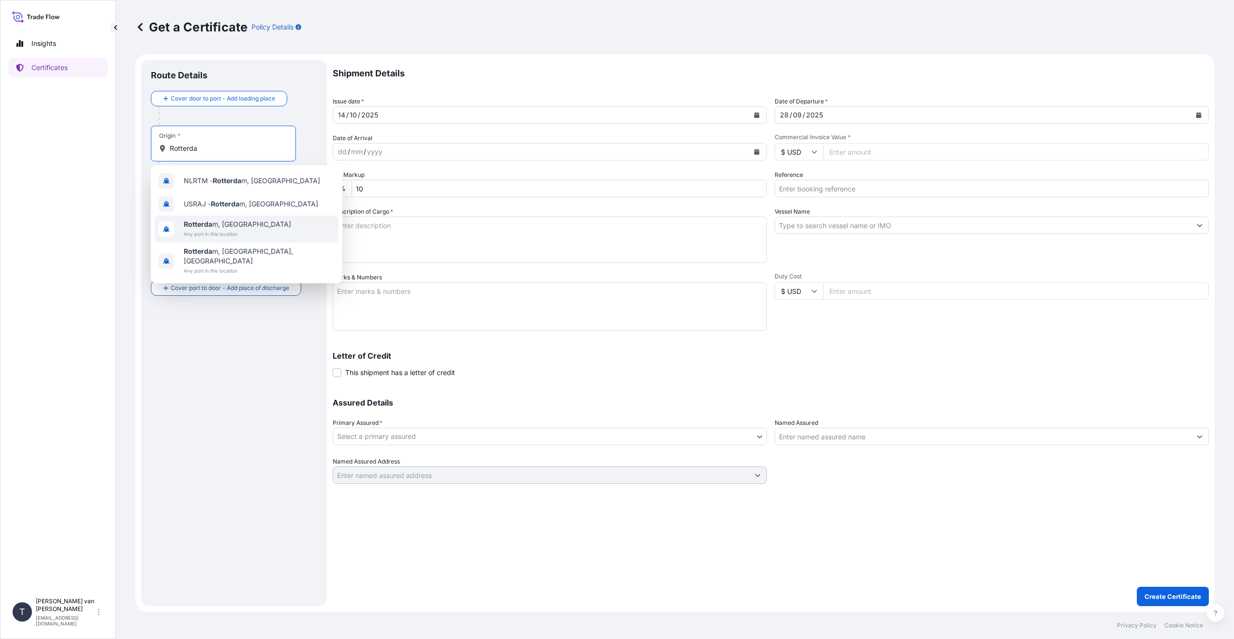
click at [247, 226] on span "Rotterda m, [GEOGRAPHIC_DATA]" at bounding box center [237, 225] width 107 height 10
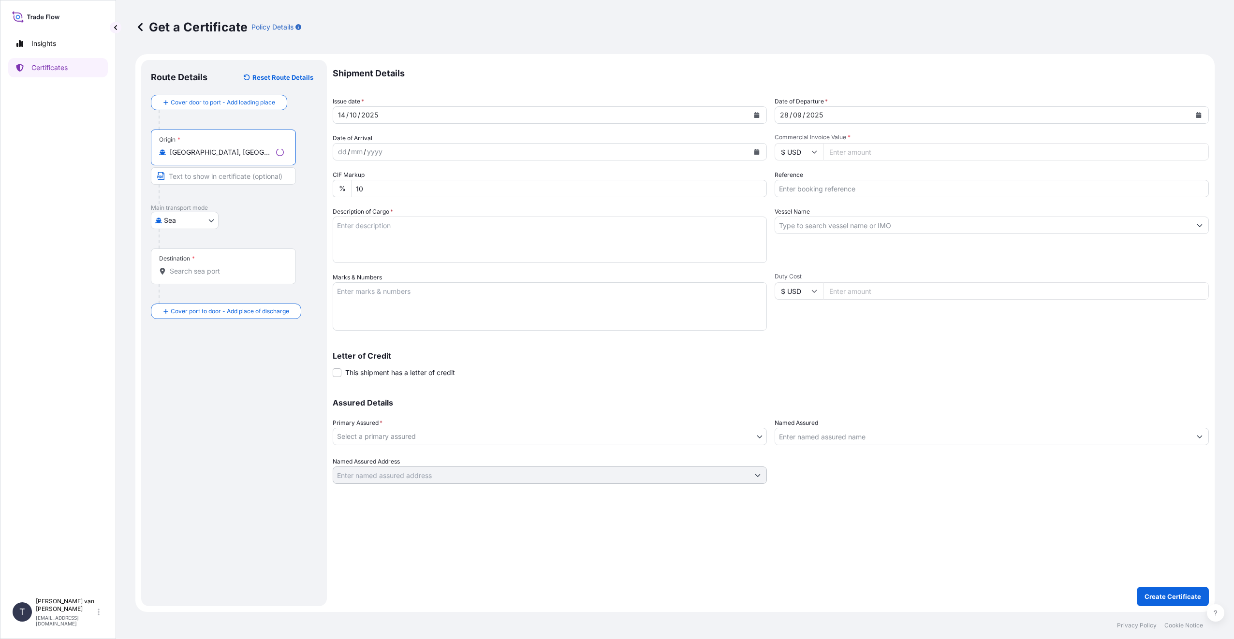
type input "[GEOGRAPHIC_DATA], [GEOGRAPHIC_DATA]"
click at [248, 269] on input "Destination *" at bounding box center [227, 271] width 114 height 10
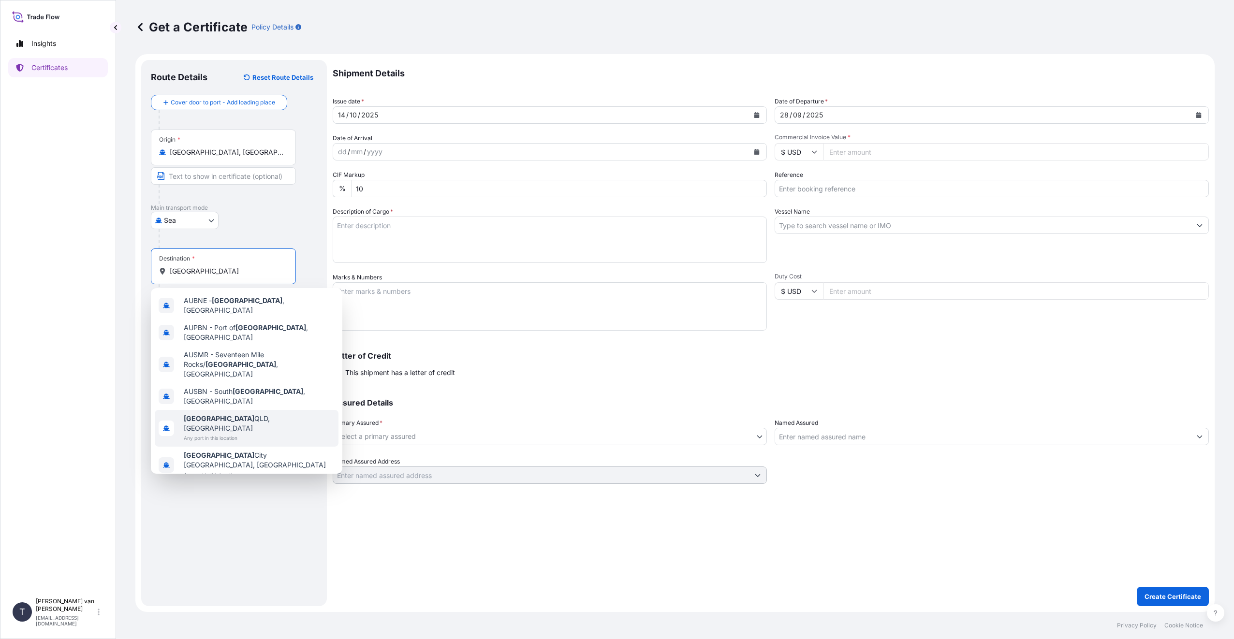
click at [237, 433] on span "Any port in this location" at bounding box center [259, 438] width 151 height 10
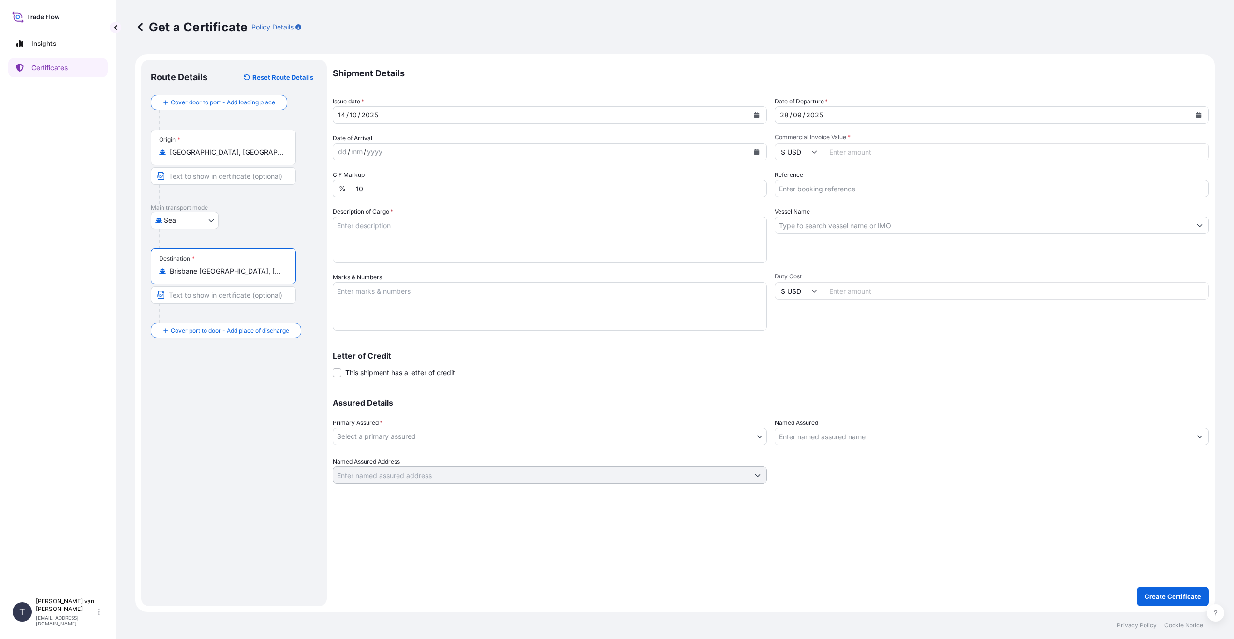
type input "Brisbane [GEOGRAPHIC_DATA], [GEOGRAPHIC_DATA]"
click at [431, 227] on textarea "Description of Cargo *" at bounding box center [550, 240] width 434 height 46
click at [345, 235] on textarea "1 x 20FT Container Contains: 750 bags x 25 kgs Resistamyl 347- Modified Waxymai…" at bounding box center [550, 240] width 434 height 46
click at [341, 260] on textarea "1 x 20FT Container Contains: 70 bags x 25 kgs Resistamyl 347- Modified Waxymaiz…" at bounding box center [550, 240] width 434 height 46
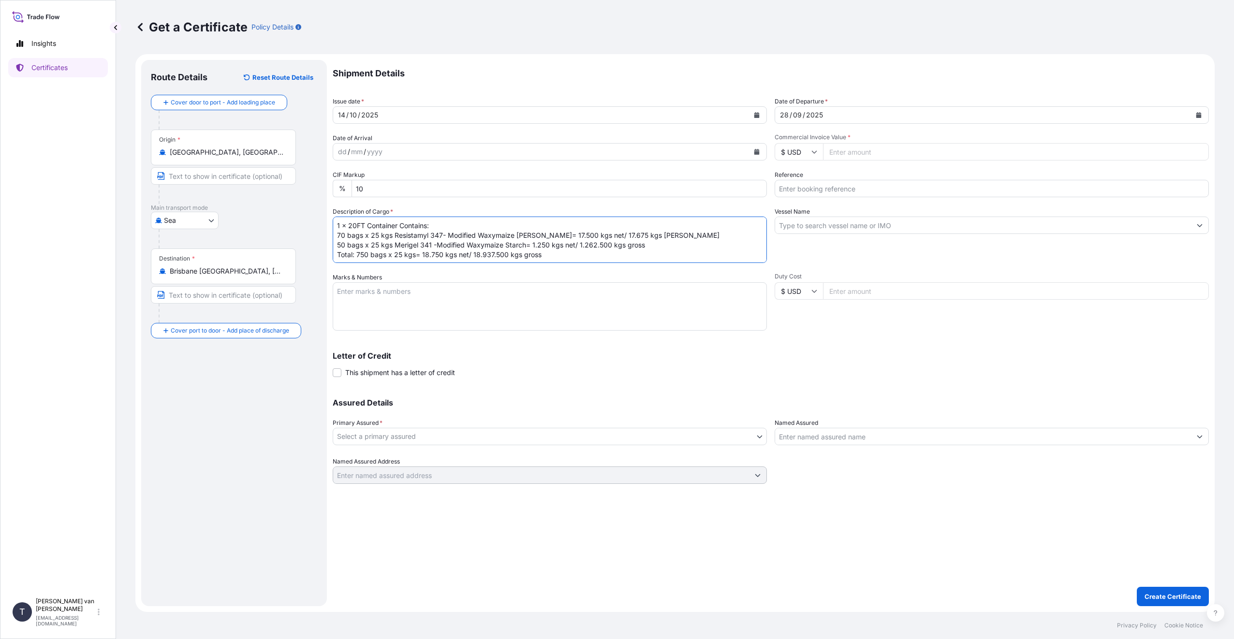
click at [557, 256] on textarea "1 x 20FT Container Contains: 70 bags x 25 kgs Resistamyl 347- Modified Waxymaiz…" at bounding box center [550, 240] width 434 height 46
type textarea "1 x 20FT Container Contains: 70 bags x 25 kgs Resistamyl 347- Modified Waxymaiz…"
click at [426, 306] on textarea "Marks & Numbers" at bounding box center [550, 306] width 434 height 48
type textarea "HLXU1087619- SEAL: 00102062 DO: 86557403+4 PO: 4"
